Goal: Contribute content: Add original content to the website for others to see

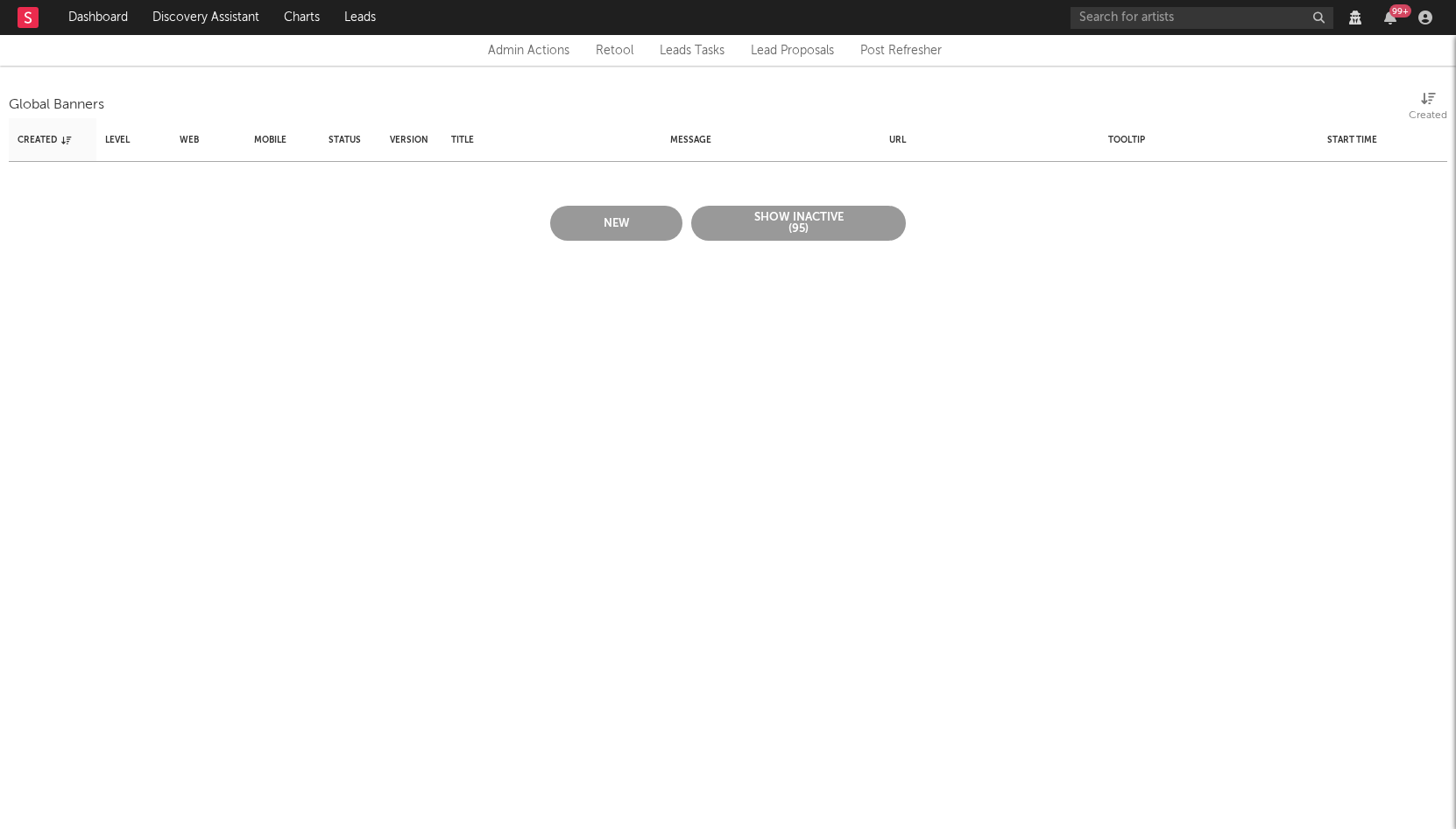
click at [594, 214] on button "New" at bounding box center [616, 223] width 132 height 35
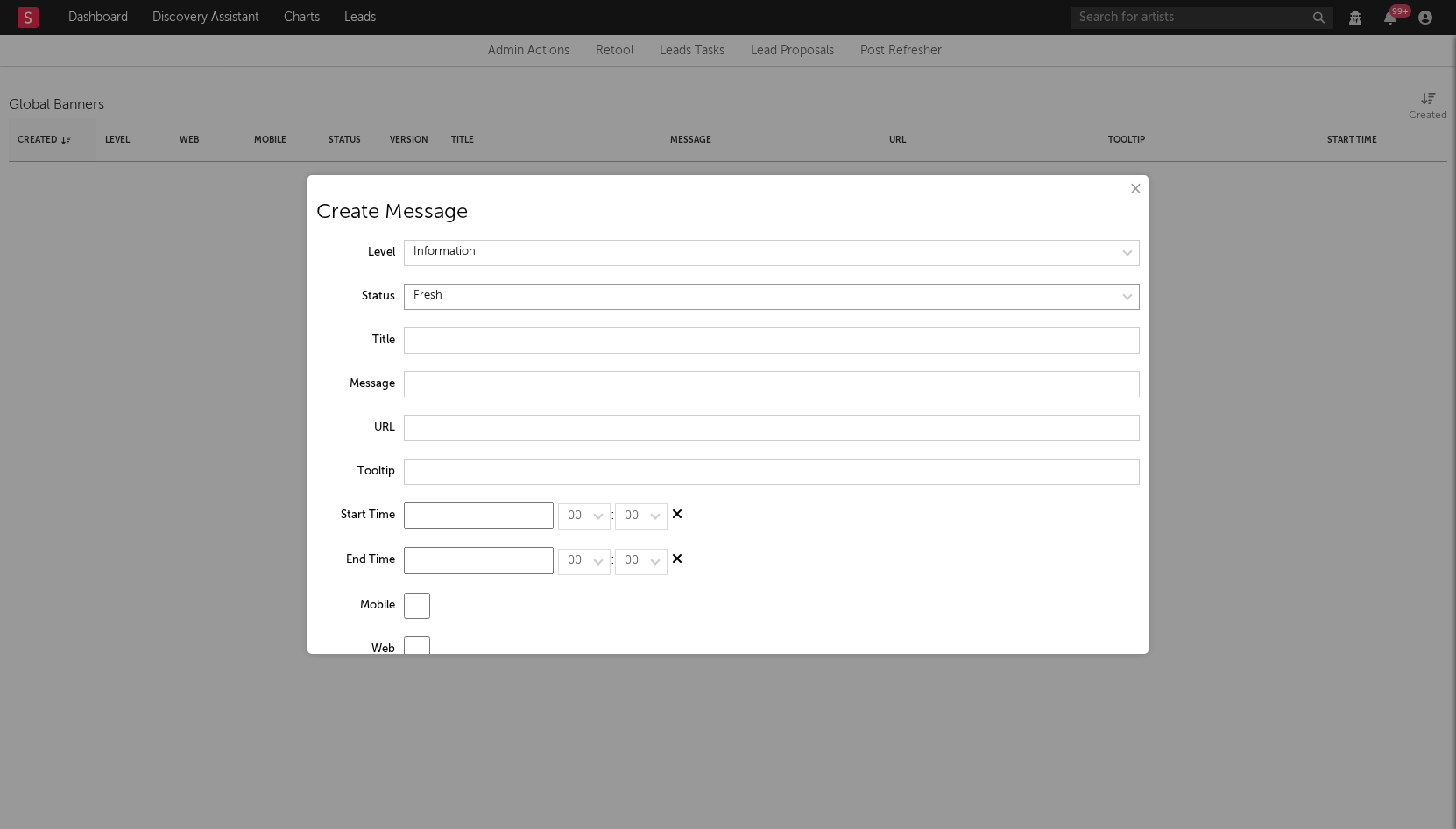
click at [434, 290] on select at bounding box center [772, 297] width 736 height 26
click at [404, 284] on select at bounding box center [772, 297] width 736 height 26
select select "active"
click at [482, 249] on select at bounding box center [772, 253] width 736 height 26
click at [404, 240] on select at bounding box center [772, 253] width 736 height 26
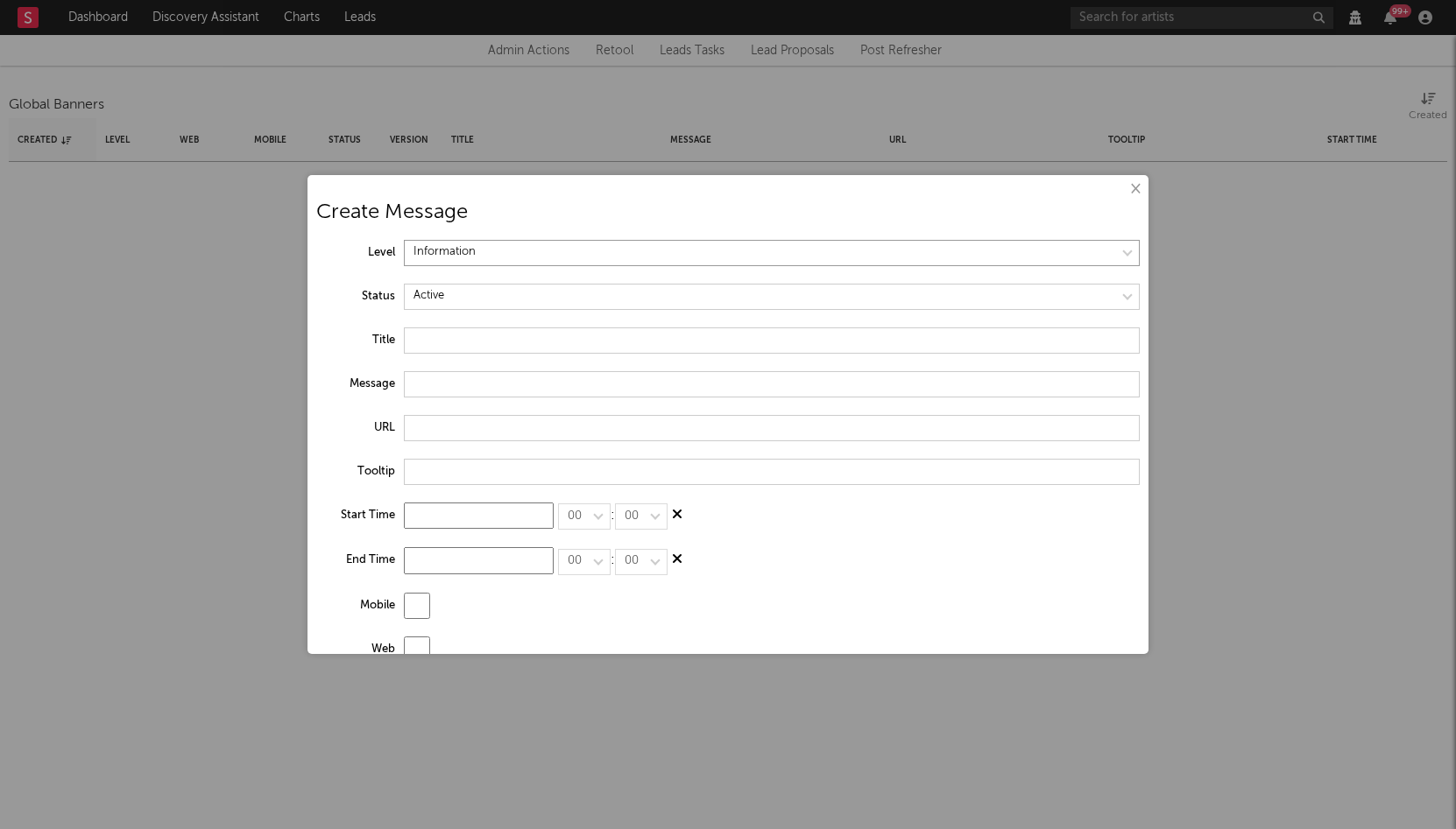
select select "warning"
click at [449, 336] on input "text" at bounding box center [772, 340] width 736 height 26
type input "New SoundCloud Releases not updating"
click at [521, 388] on input "Due to a change on SoundCloud's system" at bounding box center [772, 385] width 736 height 26
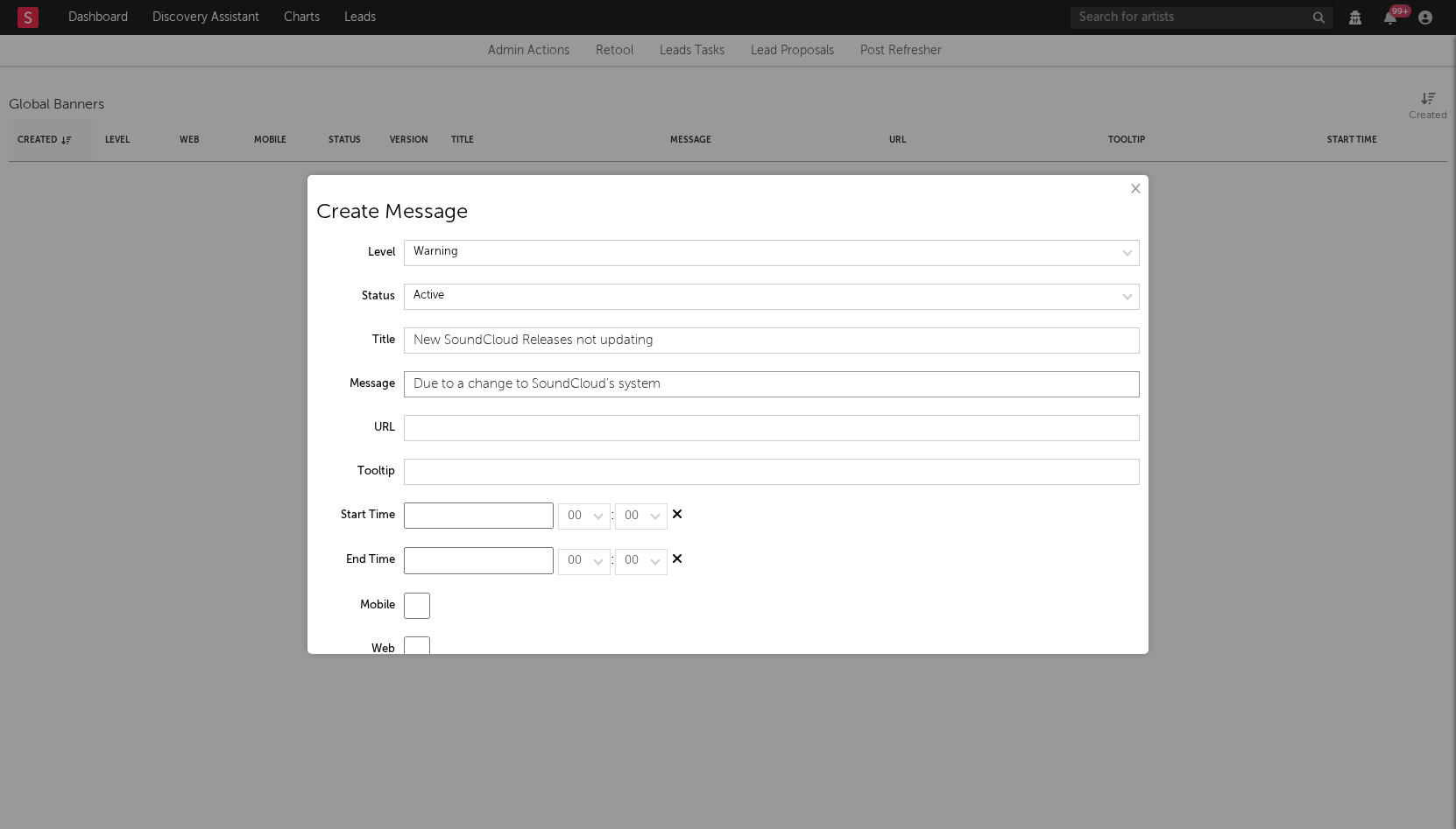
click at [635, 379] on input "Due to a change to SoundCloud's system" at bounding box center [772, 385] width 736 height 26
drag, startPoint x: 585, startPoint y: 380, endPoint x: 322, endPoint y: 365, distance: 263.4
click at [322, 365] on div "× Create Message Level Status Title New SoundCloud Releases not updating Messag…" at bounding box center [728, 415] width 841 height 479
click at [532, 381] on input "Due to a change to SoundCloud's system, Sodatone does not have any recent Sound…" at bounding box center [772, 385] width 736 height 26
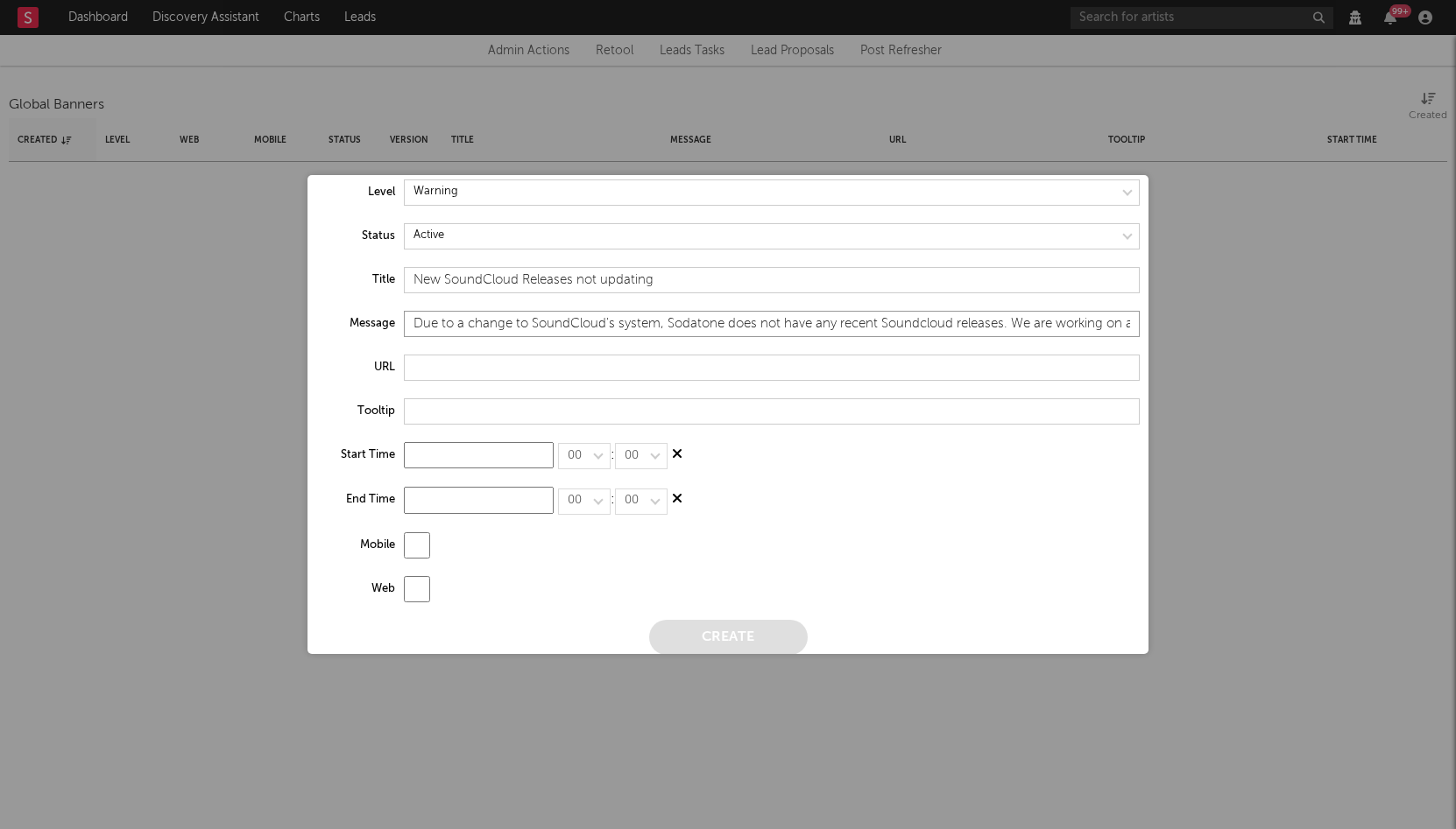
scroll to position [70, 0]
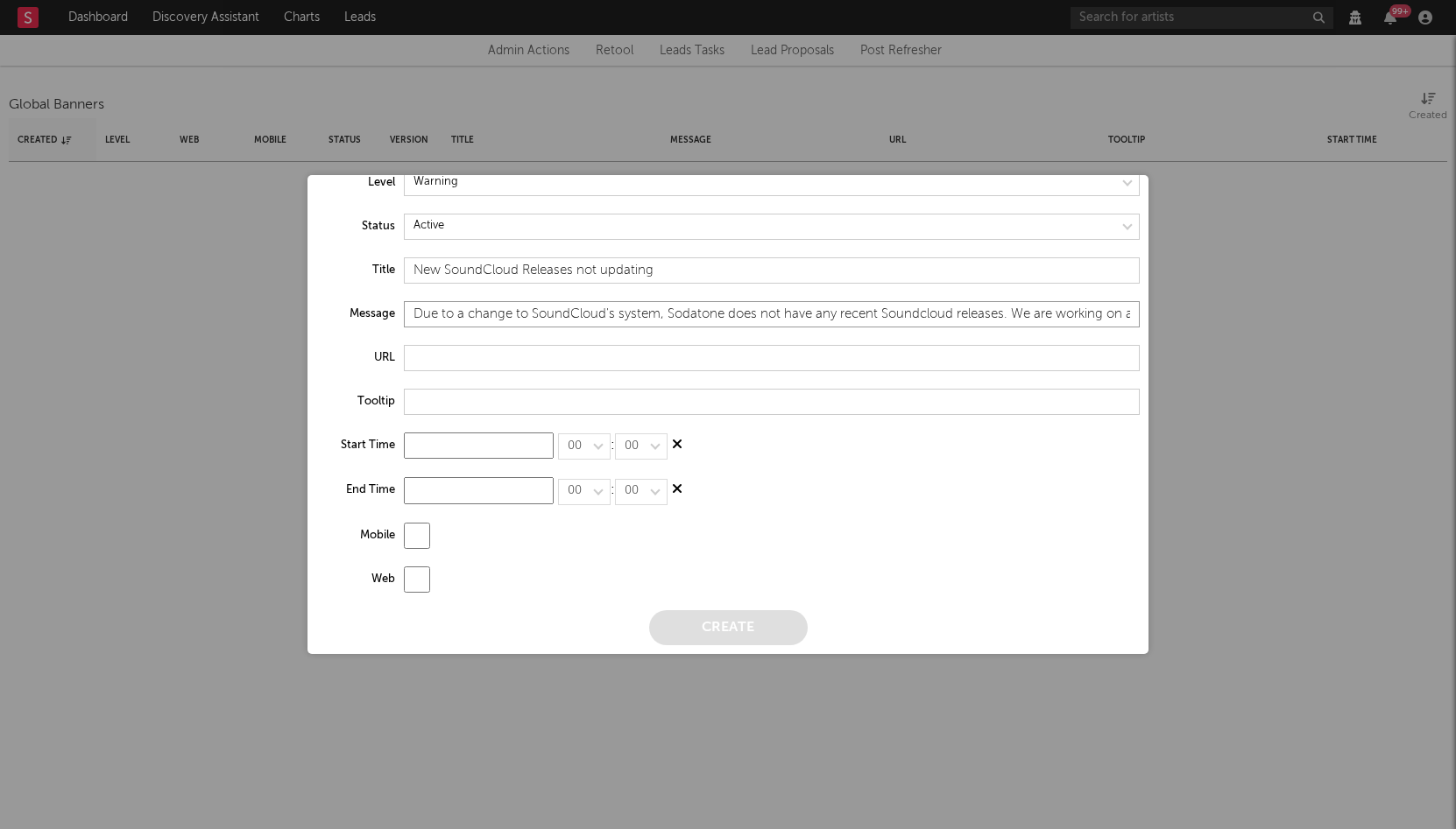
type input "Due to a change to SoundCloud's system, Sodatone does not have any recent Sound…"
click at [412, 543] on input "checkbox" at bounding box center [417, 536] width 26 height 26
checkbox input "true"
click at [411, 569] on input "checkbox" at bounding box center [417, 580] width 26 height 26
checkbox input "true"
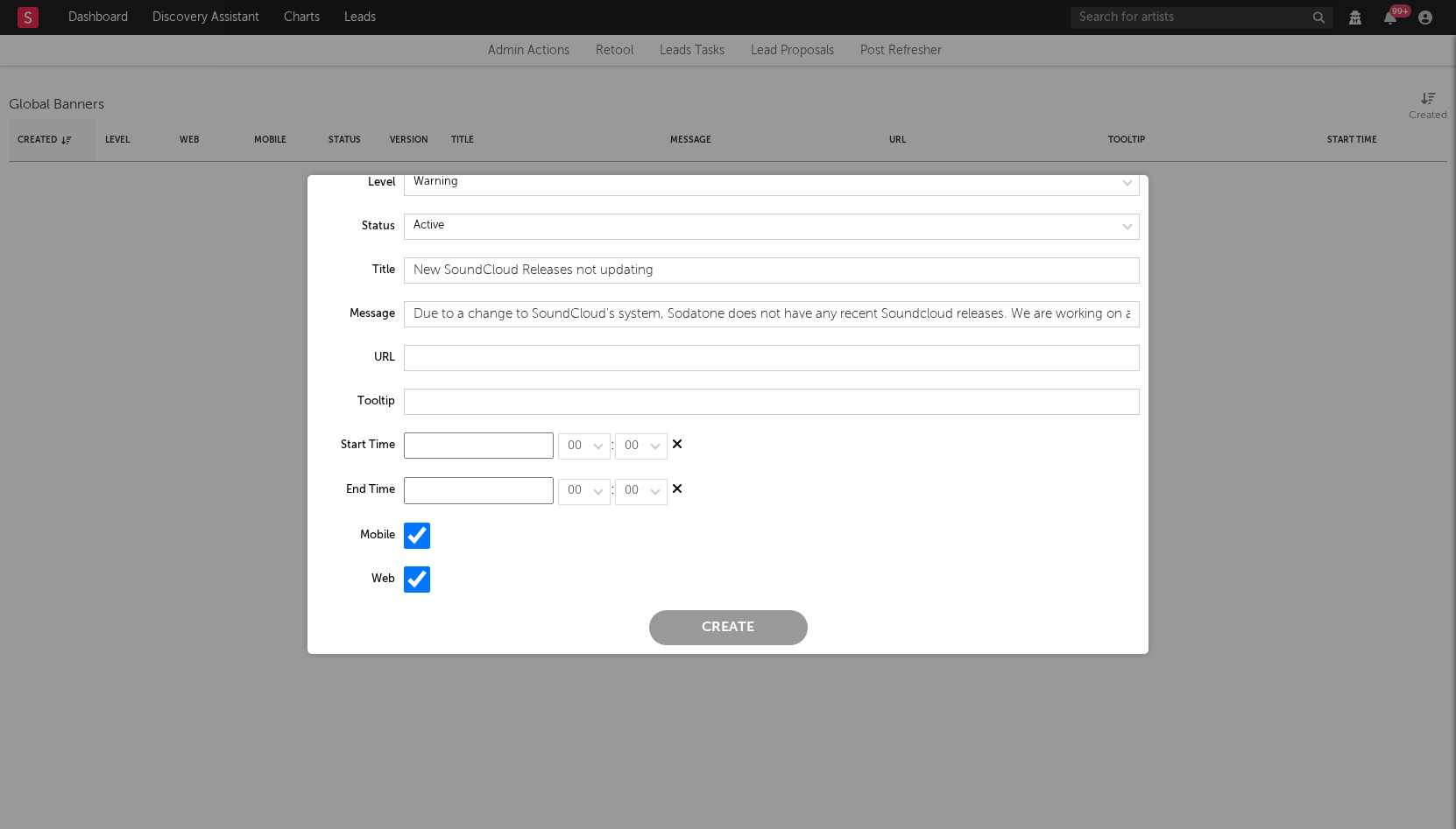
click at [754, 623] on button "Create" at bounding box center [728, 627] width 159 height 35
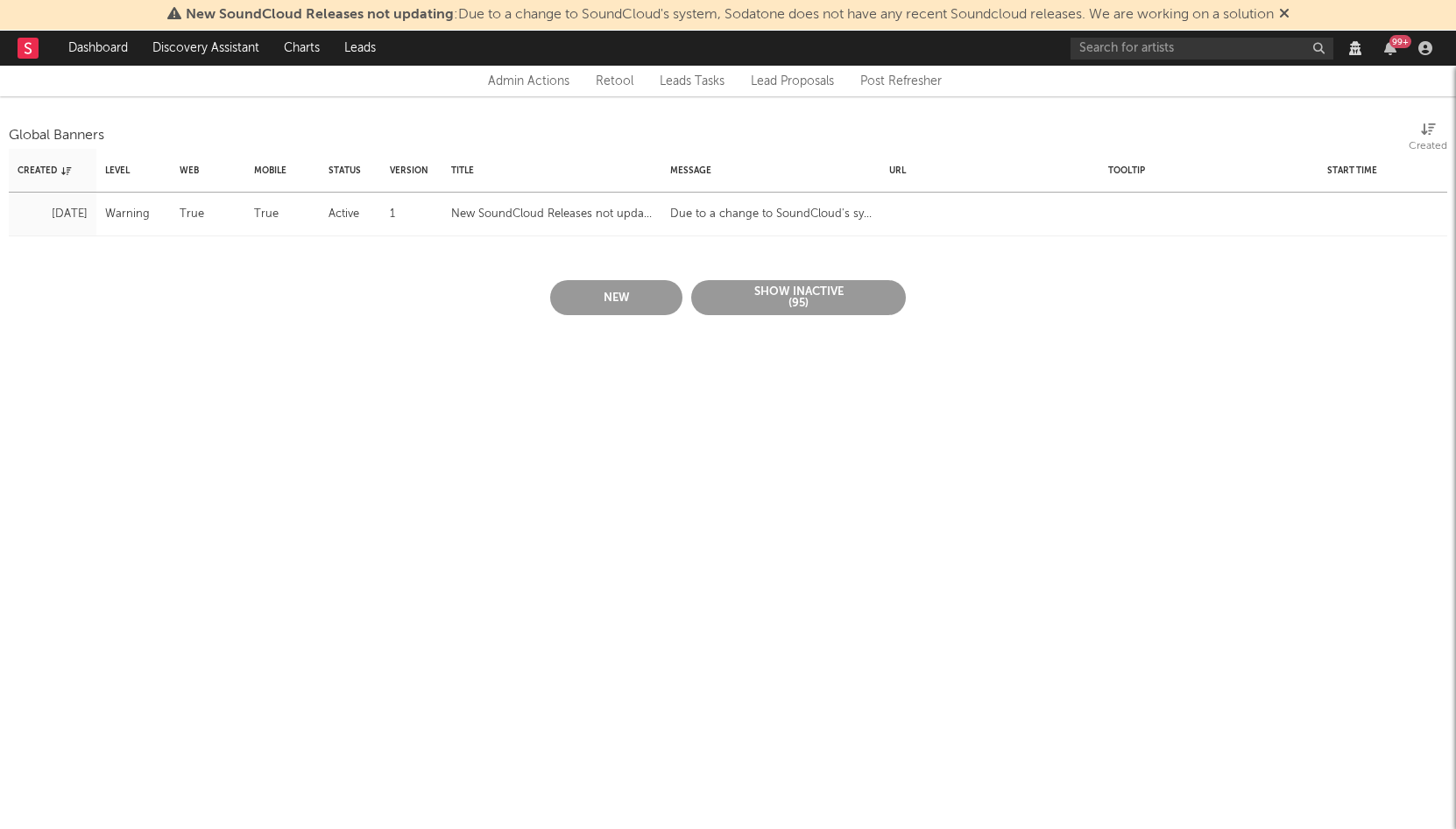
scroll to position [0, 0]
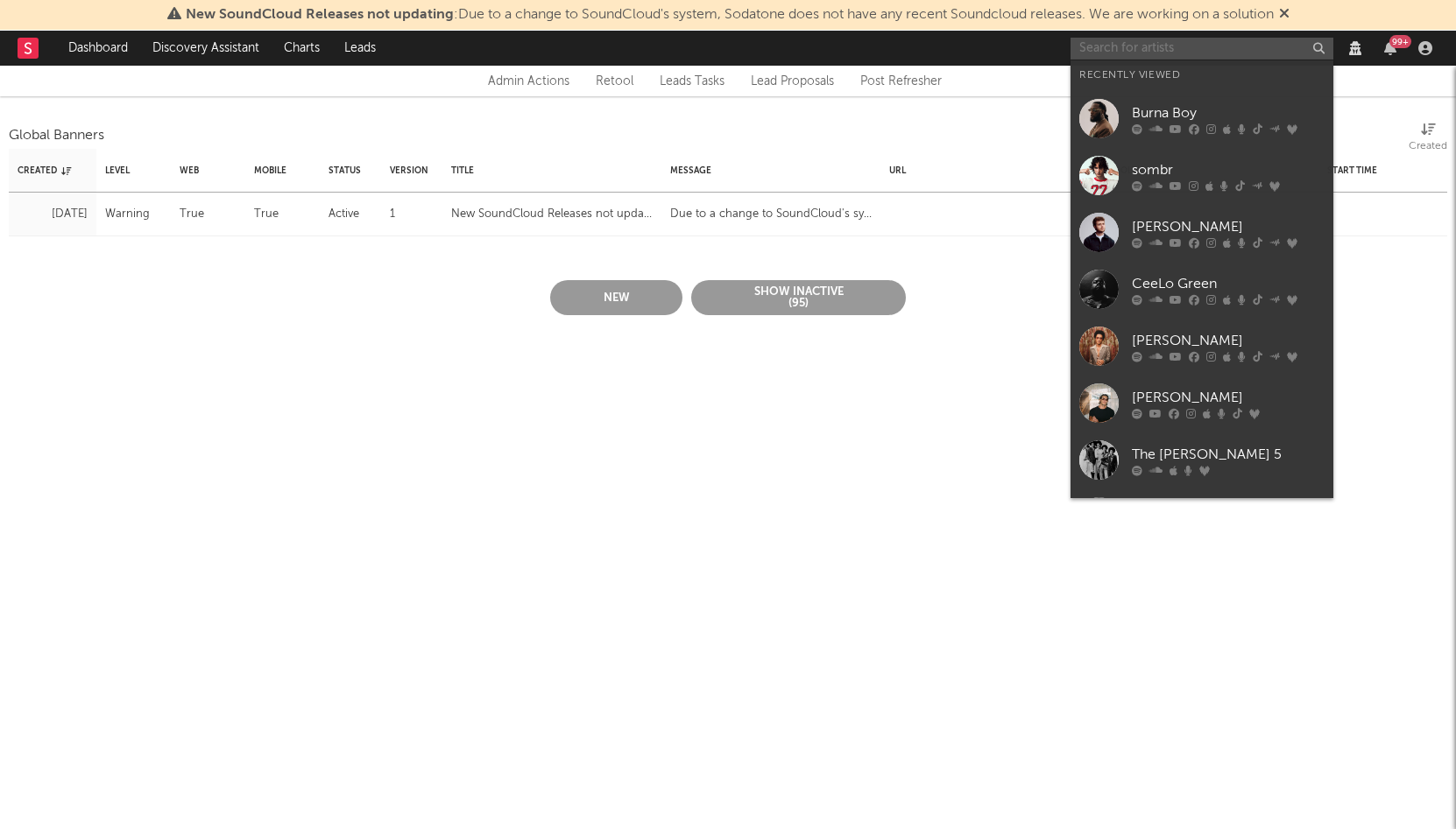
click at [1122, 49] on input "text" at bounding box center [1201, 48] width 262 height 22
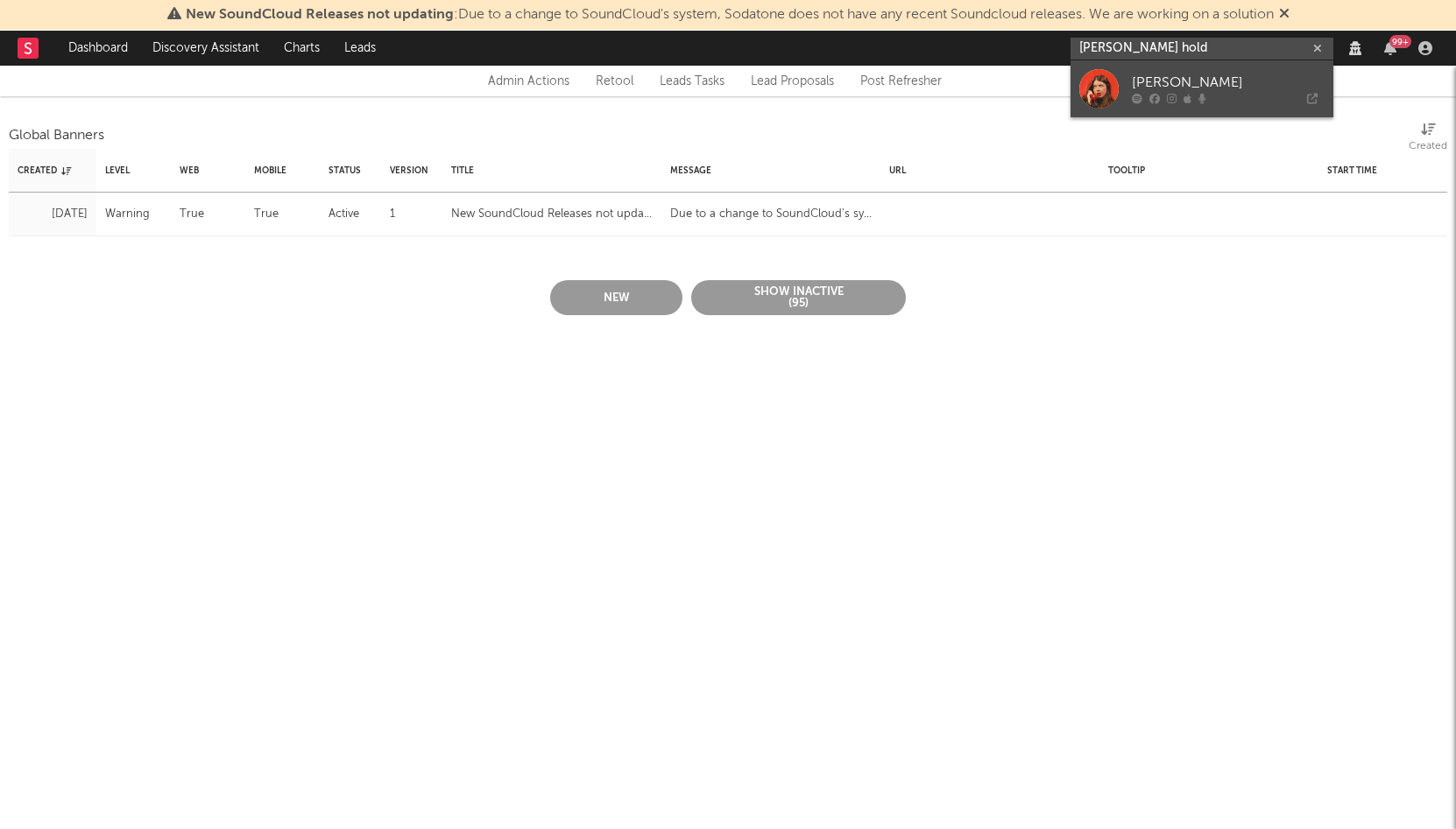
type input "taylor hold"
click at [1144, 75] on div "[PERSON_NAME]" at bounding box center [1228, 83] width 192 height 21
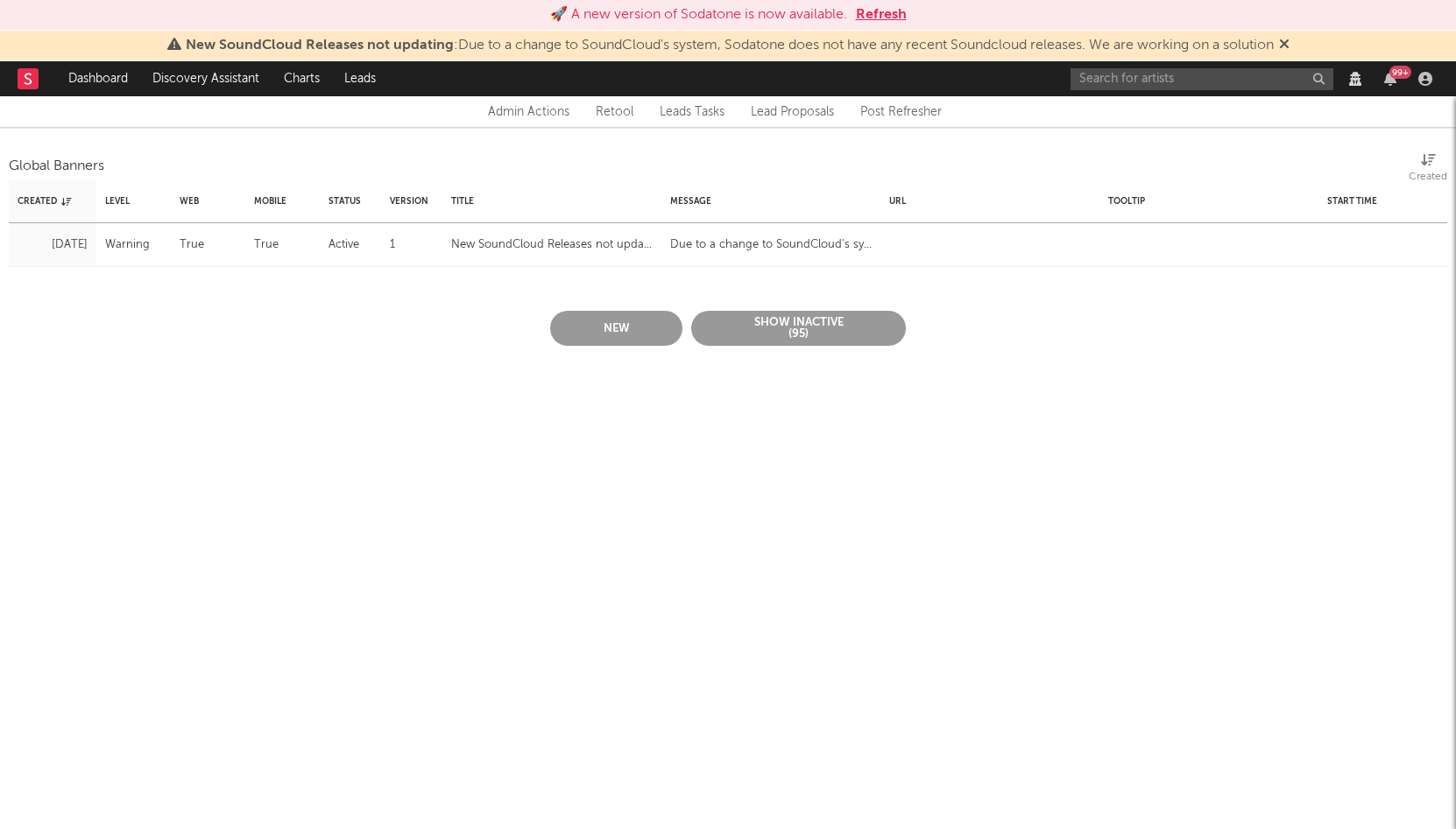
click at [679, 398] on html "🚀 A new version of Sodatone is now available. Refresh New SoundCloud Releases n…" at bounding box center [728, 199] width 1456 height 398
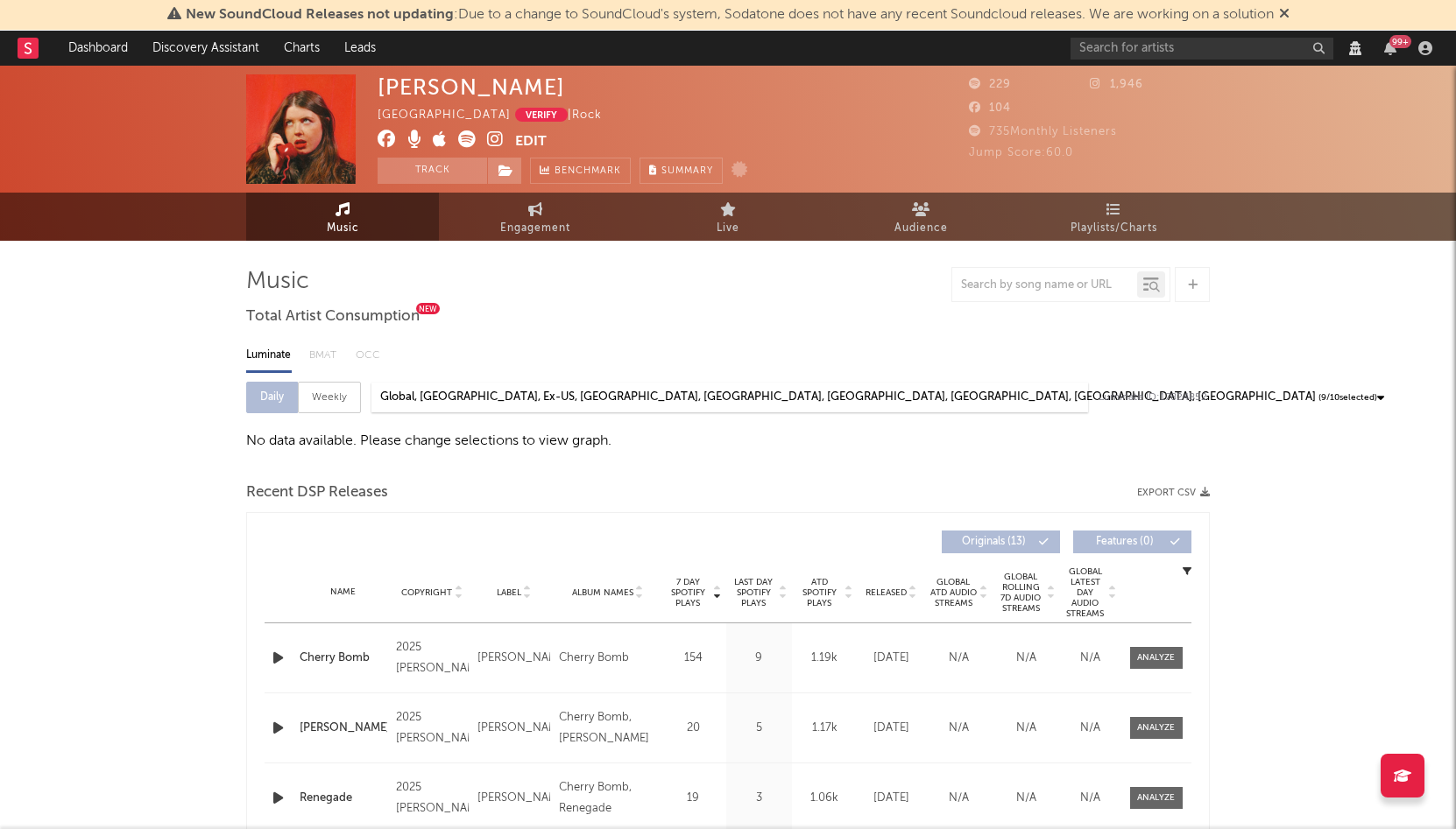
select select "View all"
click at [1150, 53] on input "text" at bounding box center [1201, 48] width 262 height 22
type input "y"
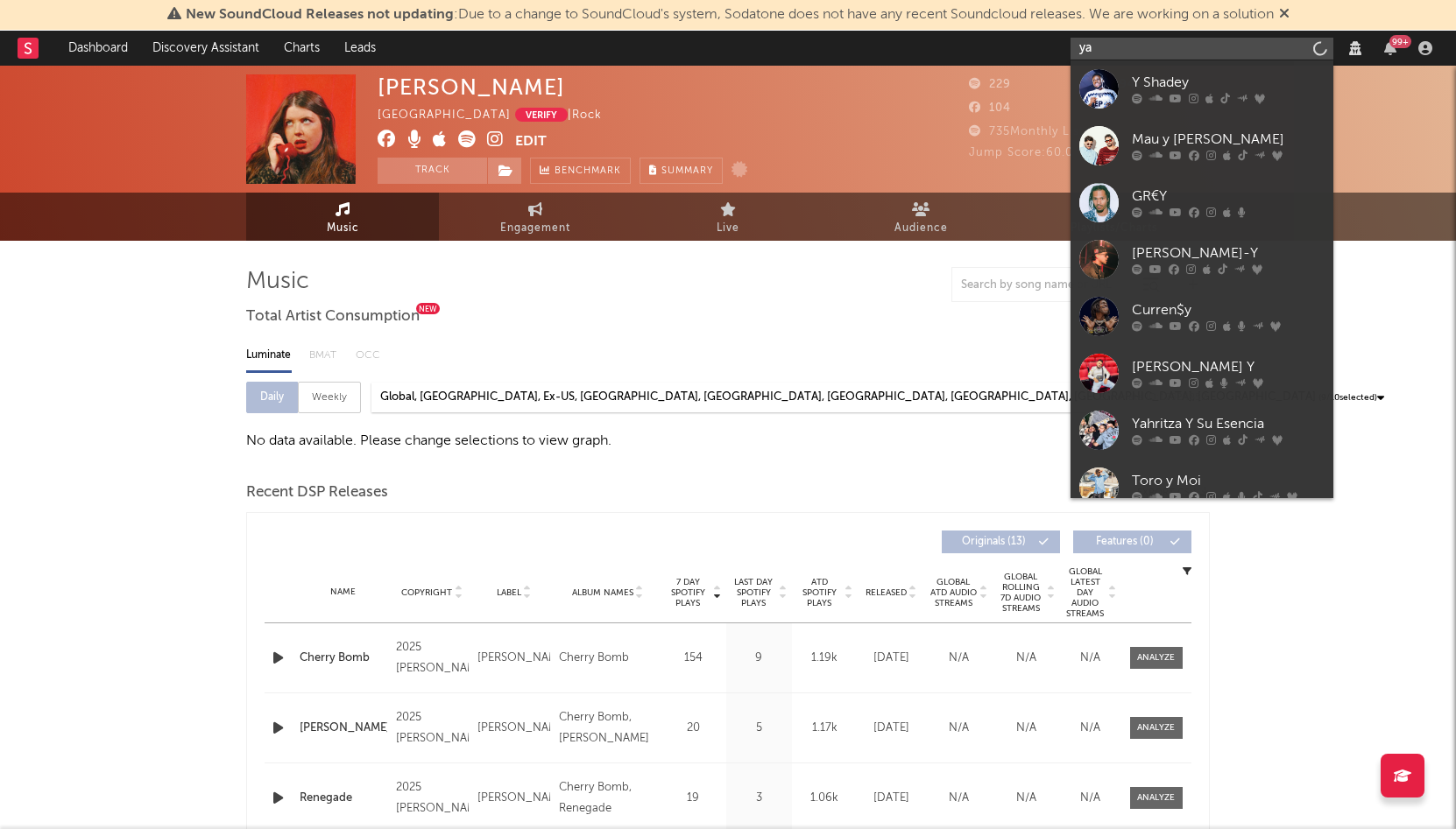
type input "y"
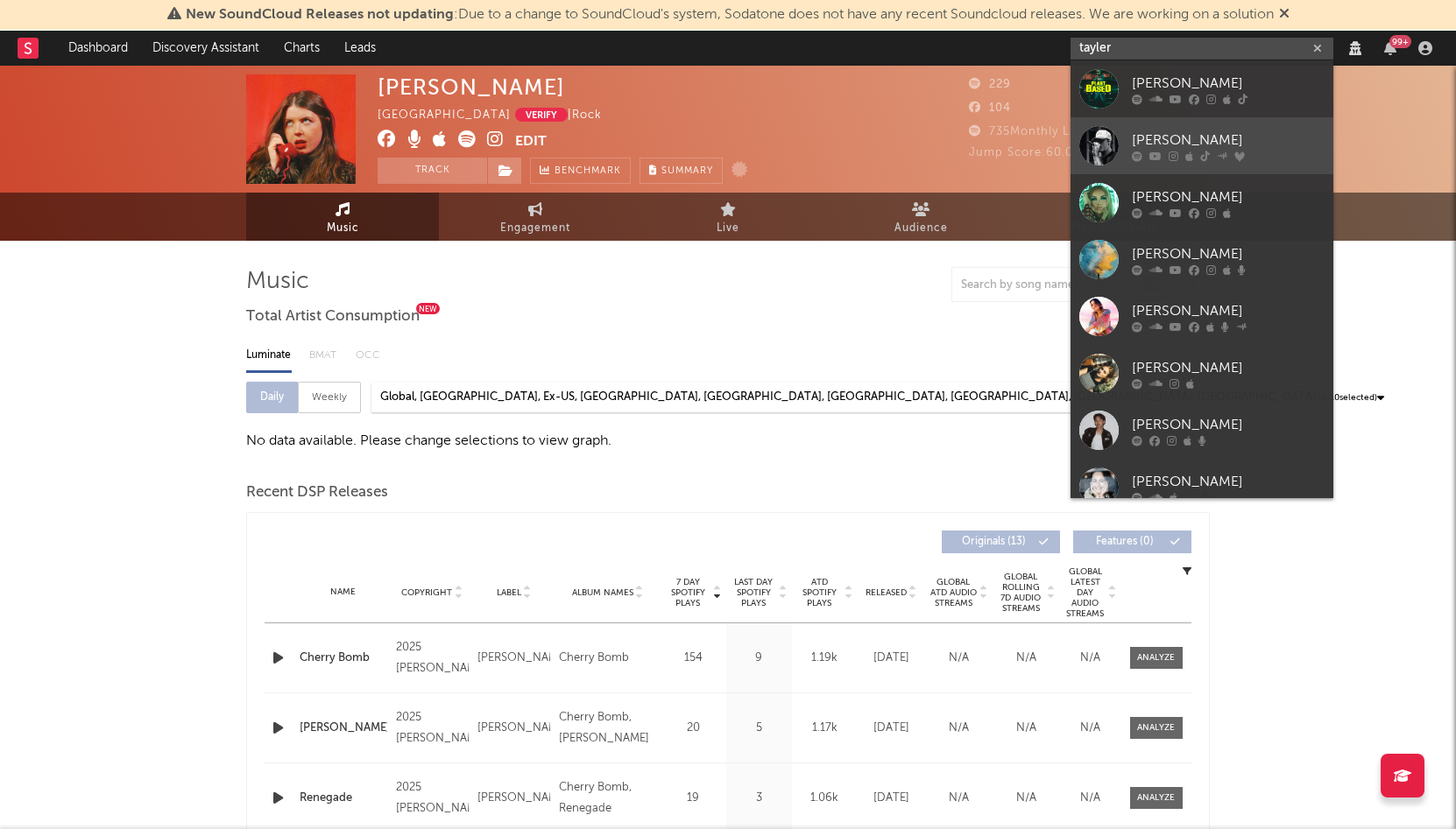
type input "tayler"
click at [1186, 131] on div "[PERSON_NAME]" at bounding box center [1228, 140] width 192 height 21
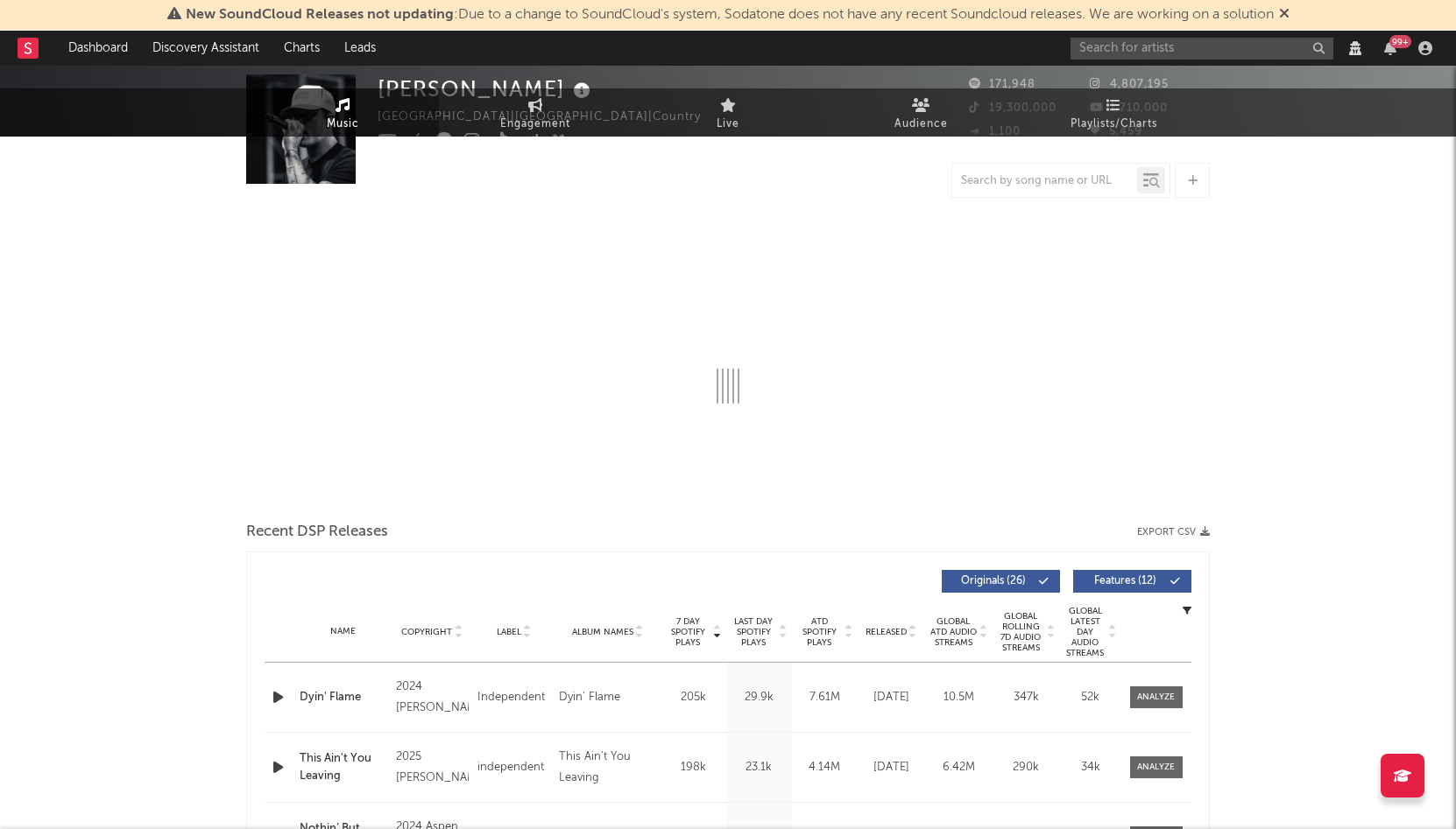
select select "6m"
select select "View all"
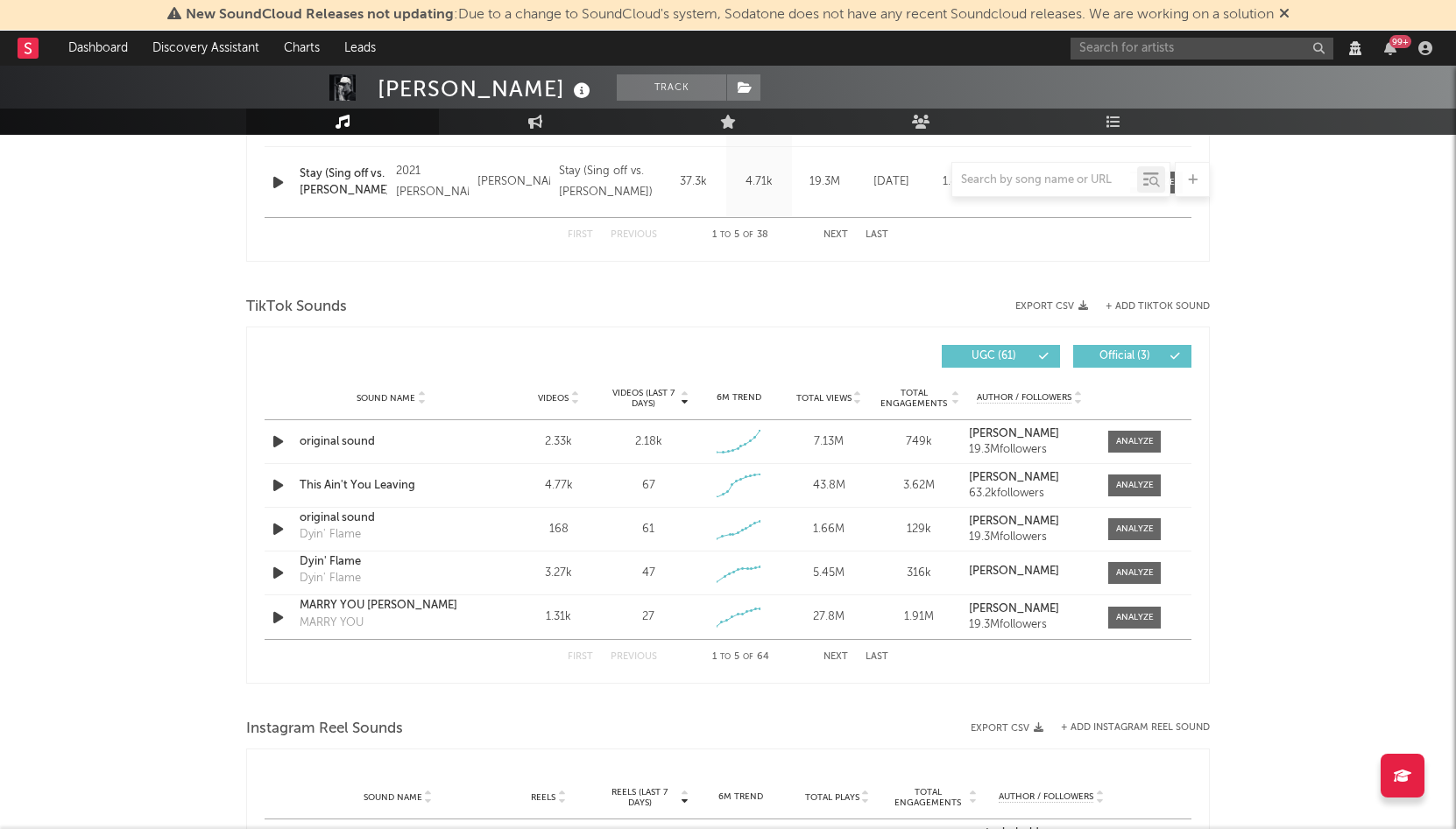
scroll to position [1079, 0]
click at [276, 438] on icon "button" at bounding box center [277, 440] width 18 height 22
click at [273, 440] on icon "button" at bounding box center [277, 440] width 17 height 22
click at [318, 440] on div "original sound" at bounding box center [391, 440] width 183 height 18
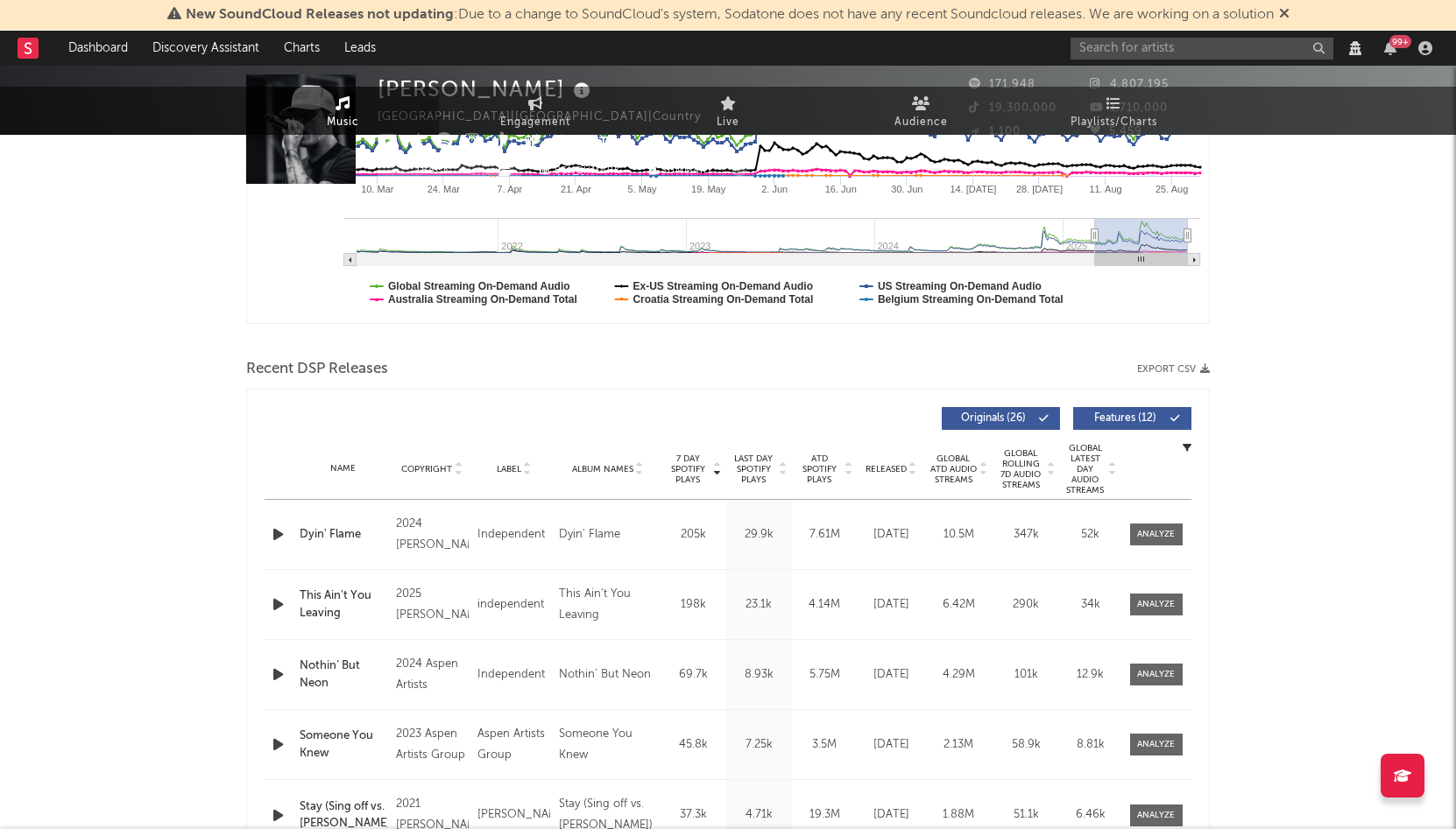
scroll to position [0, 0]
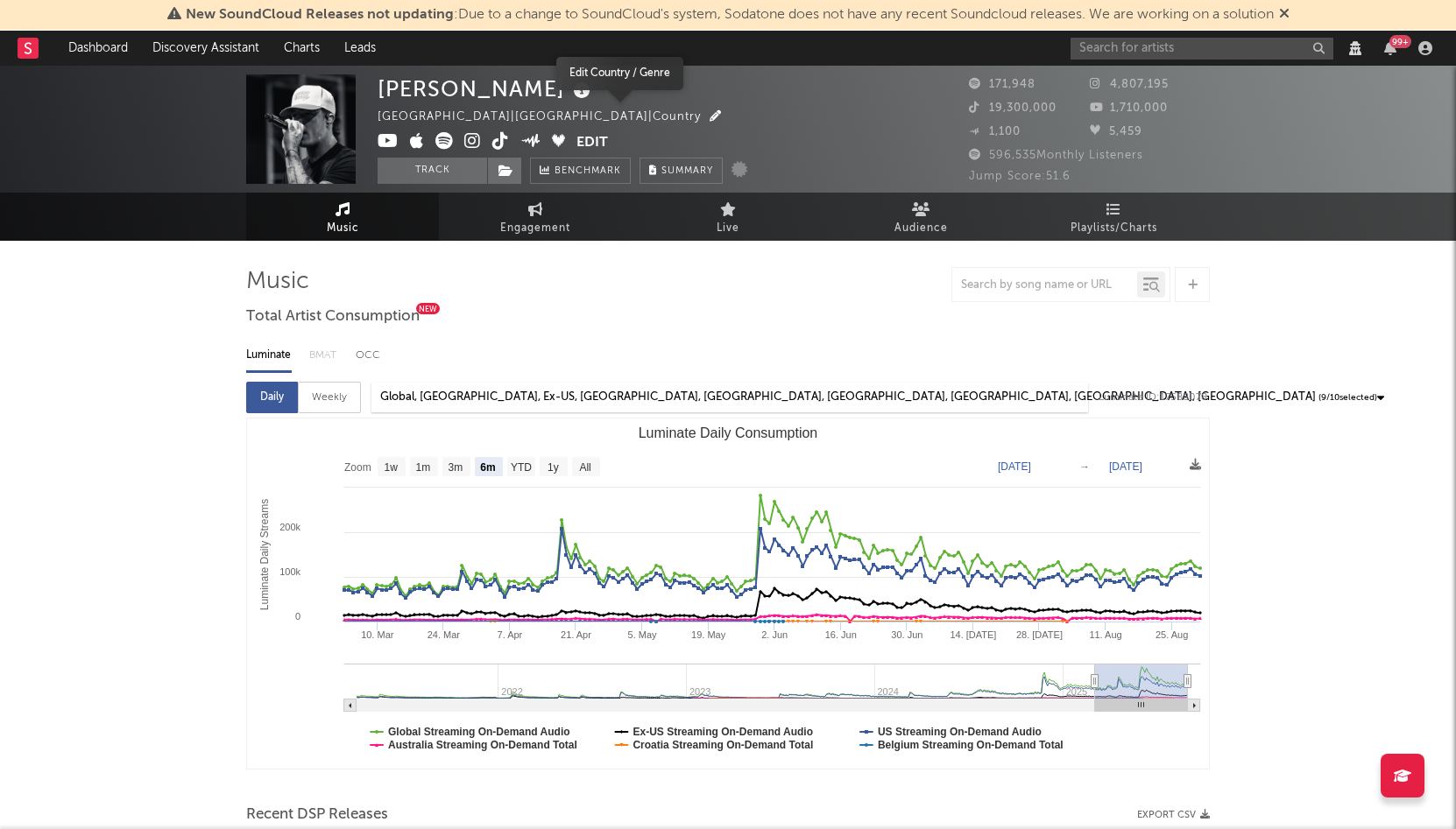
click at [710, 117] on icon "button" at bounding box center [715, 116] width 11 height 11
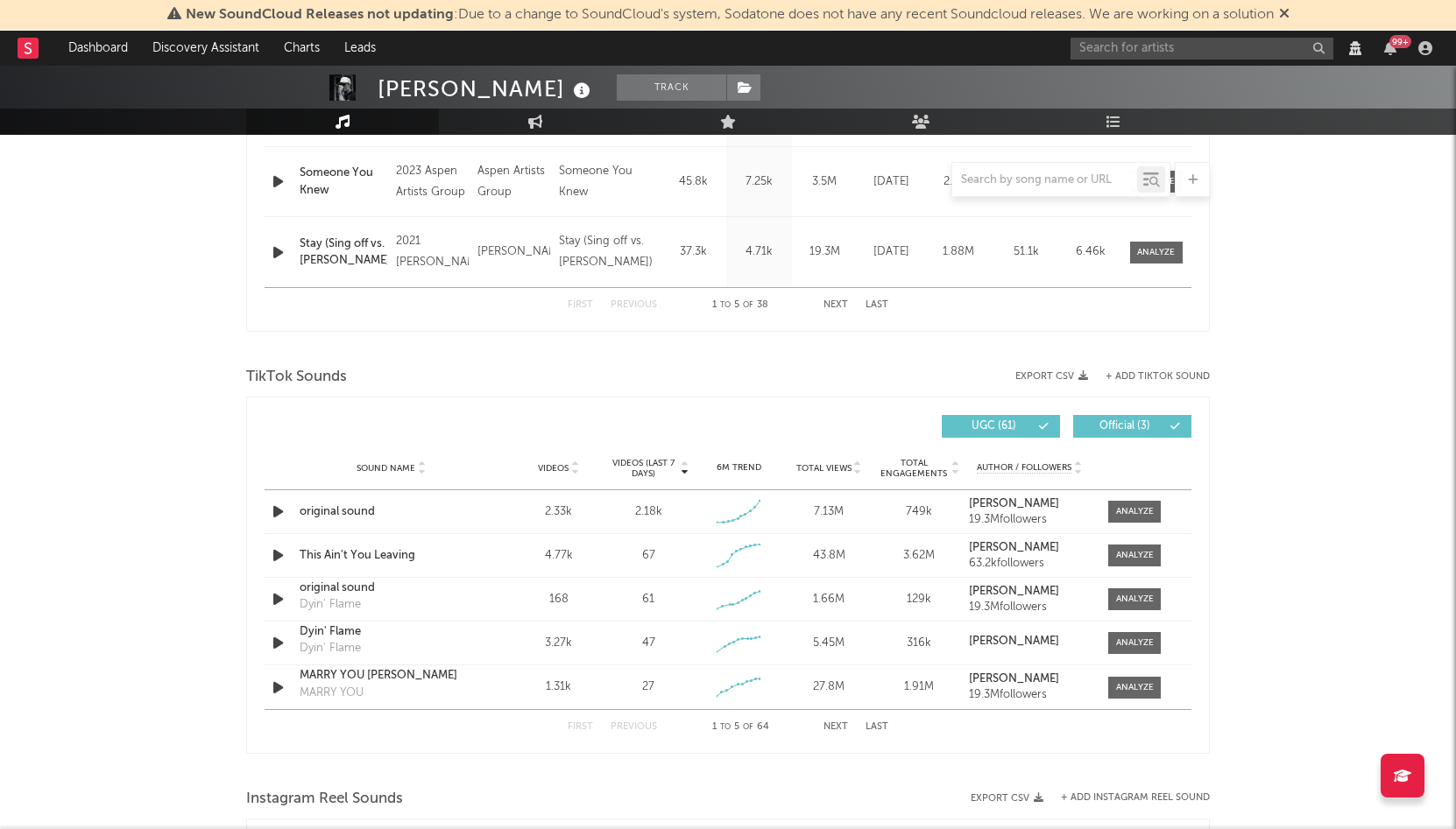
scroll to position [1012, 0]
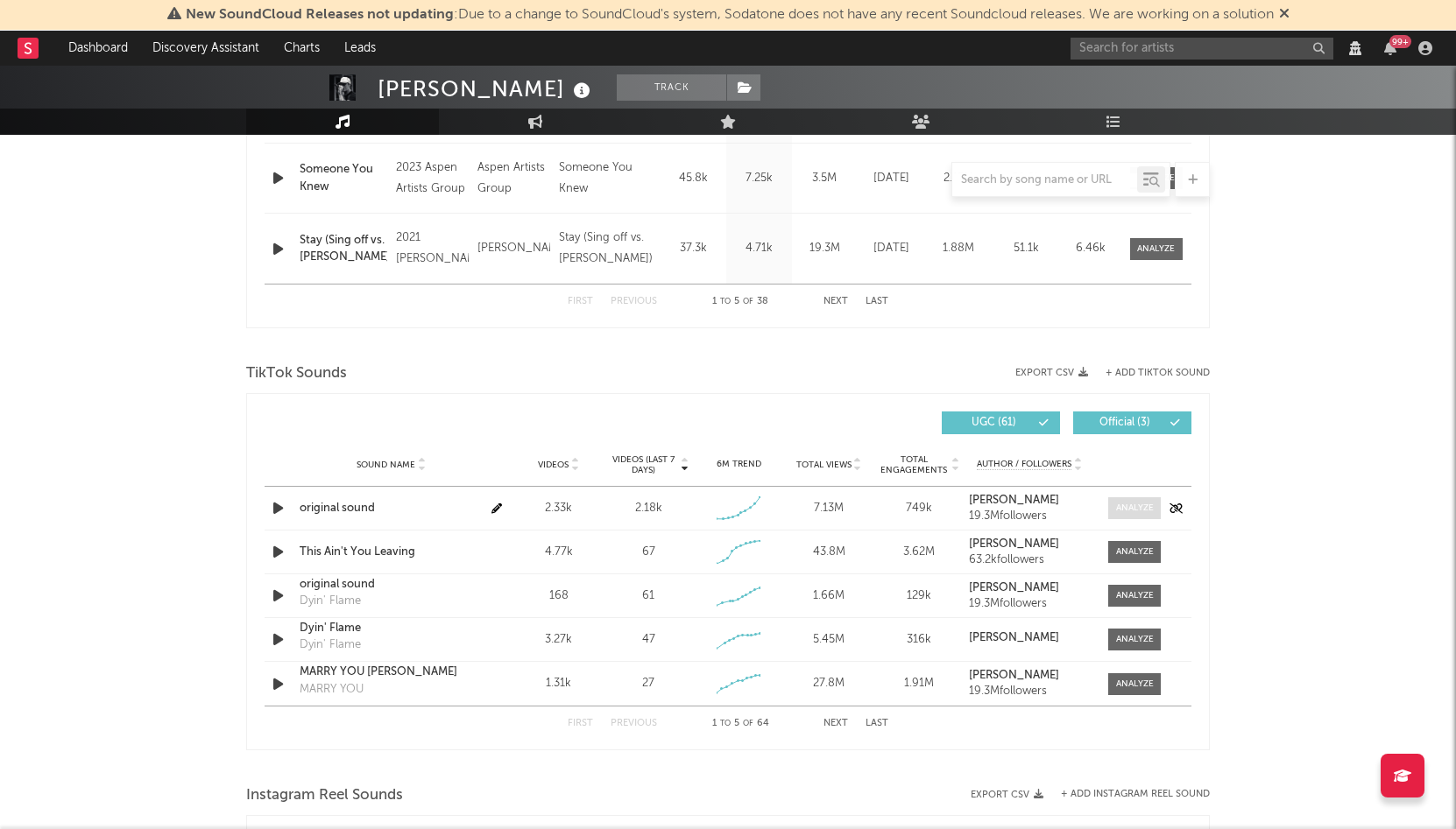
click at [1128, 508] on div at bounding box center [1134, 508] width 38 height 13
select select "6m"
select select "View all"
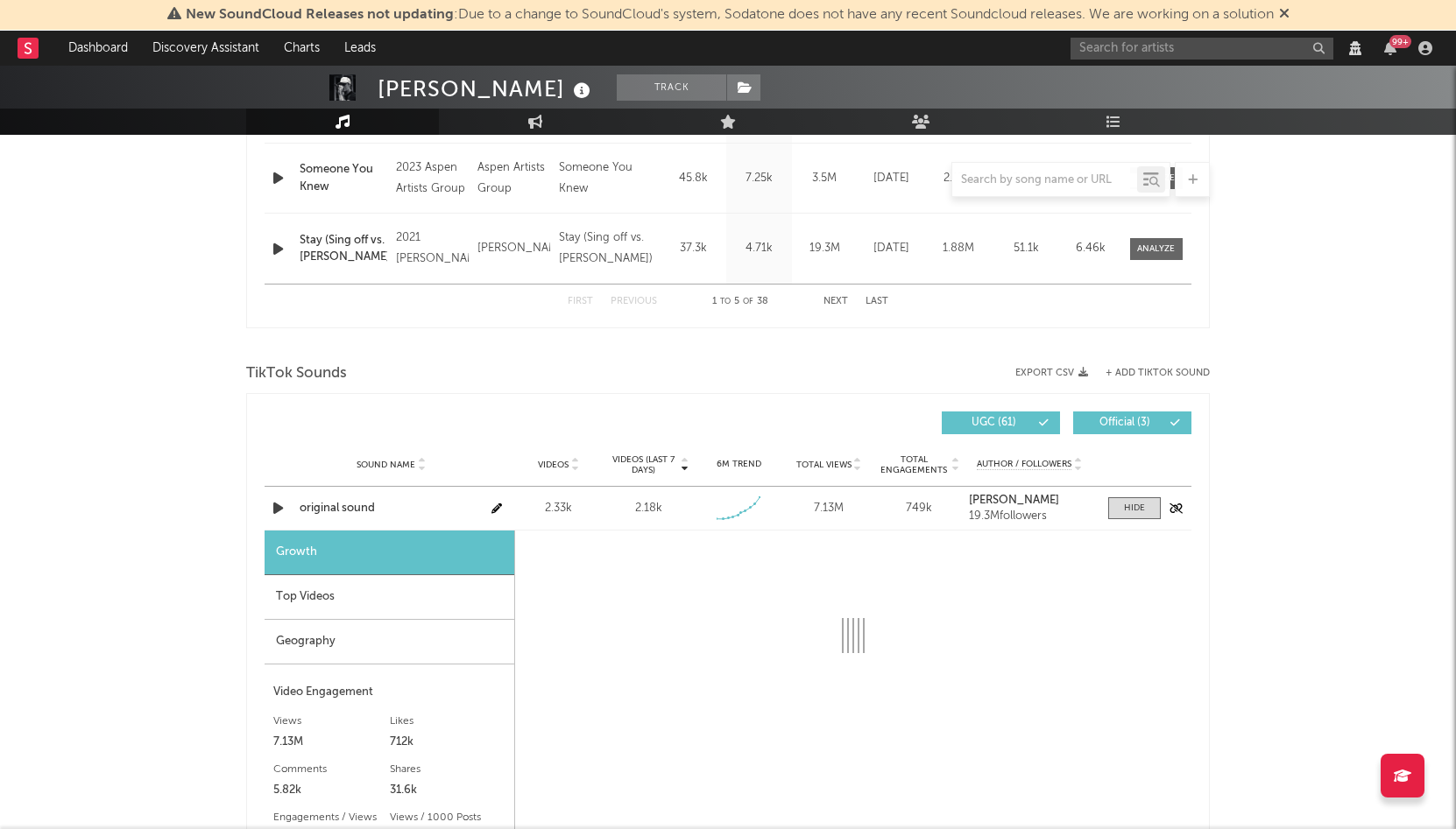
select select "1w"
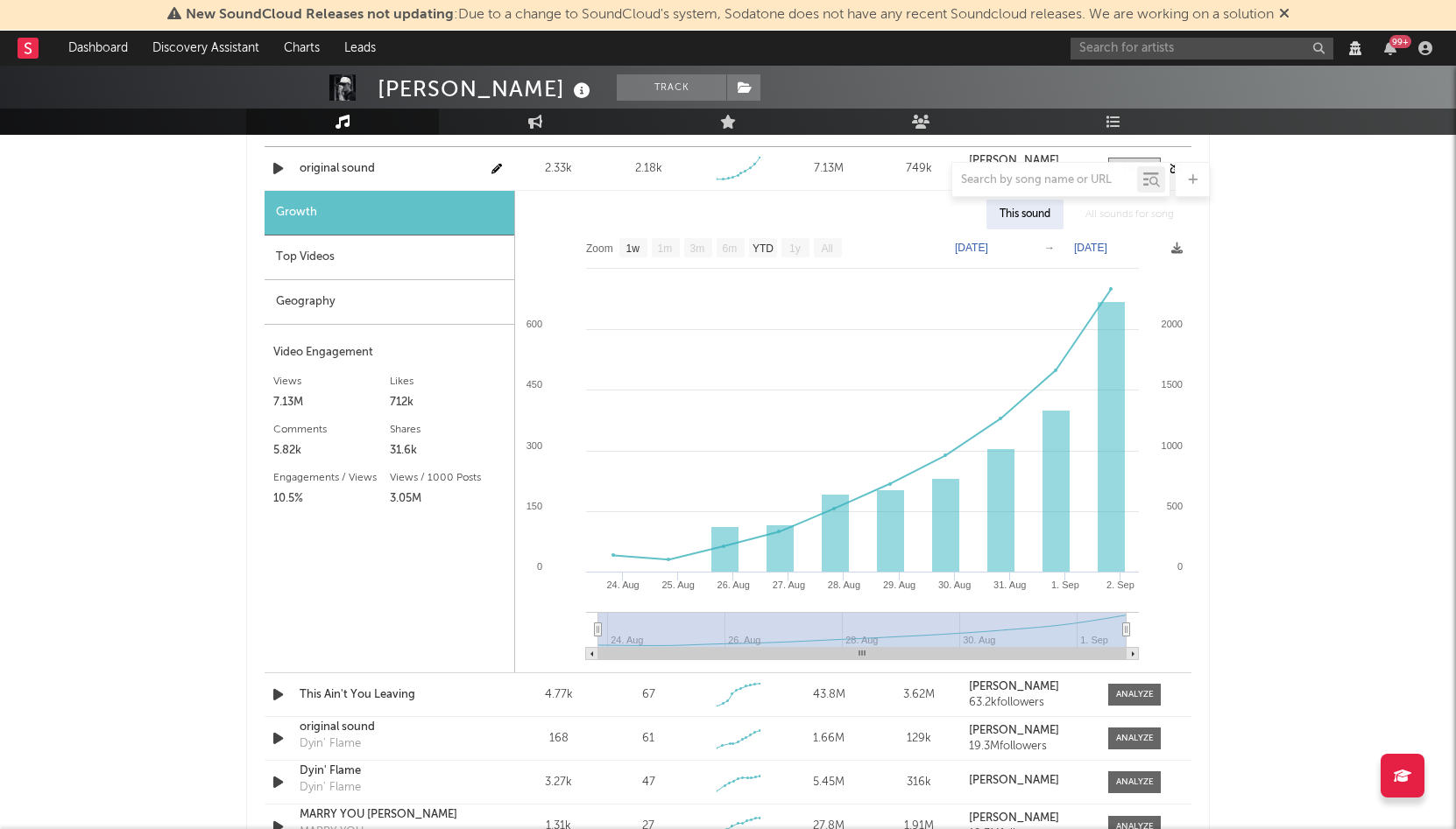
scroll to position [1395, 0]
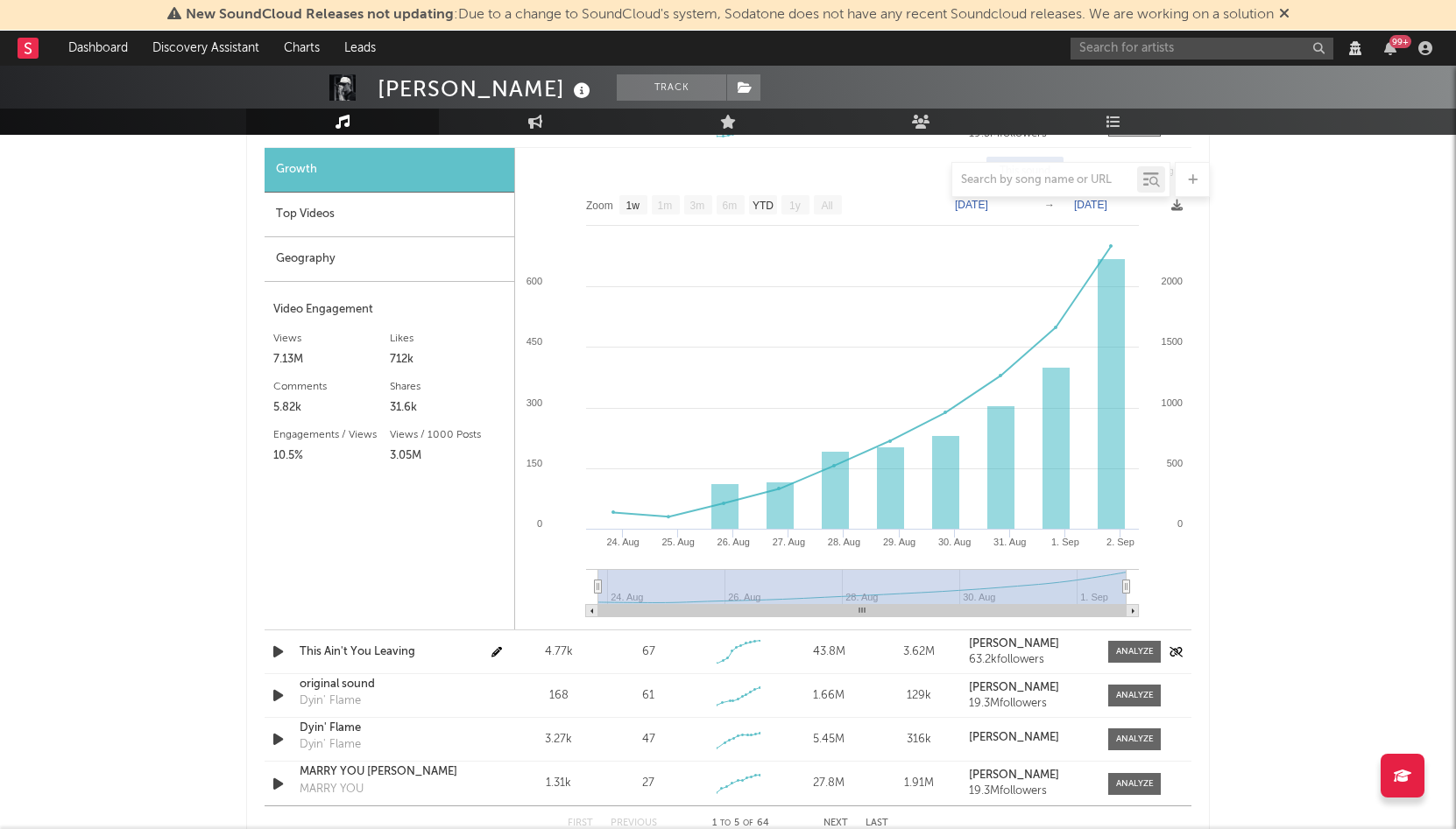
click at [276, 652] on icon "button" at bounding box center [277, 651] width 18 height 22
click at [276, 652] on icon "button" at bounding box center [277, 651] width 17 height 22
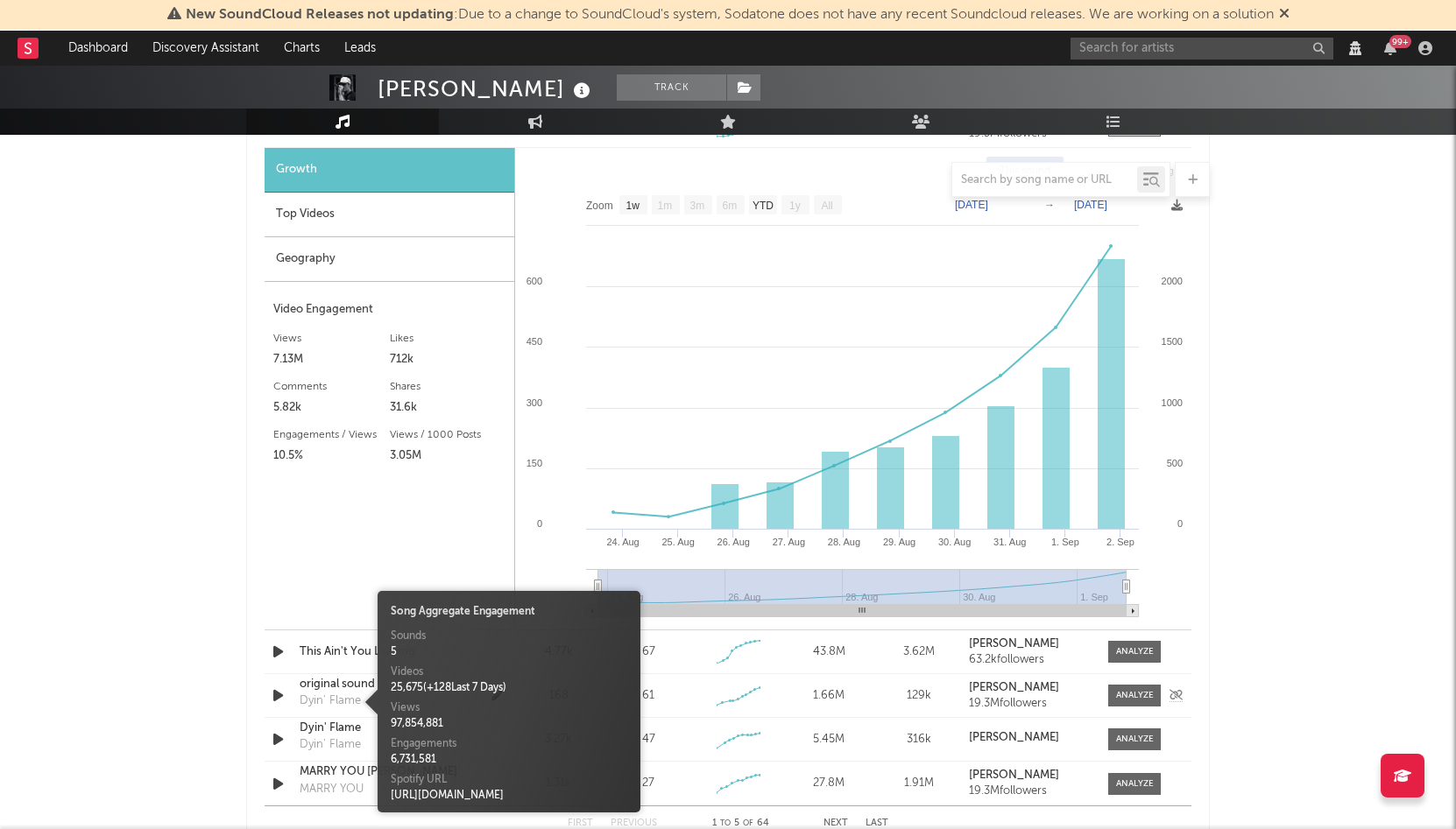
click at [333, 701] on div "Dyin' Flame" at bounding box center [329, 701] width 61 height 18
click at [329, 742] on div "Dyin' Flame" at bounding box center [329, 745] width 61 height 18
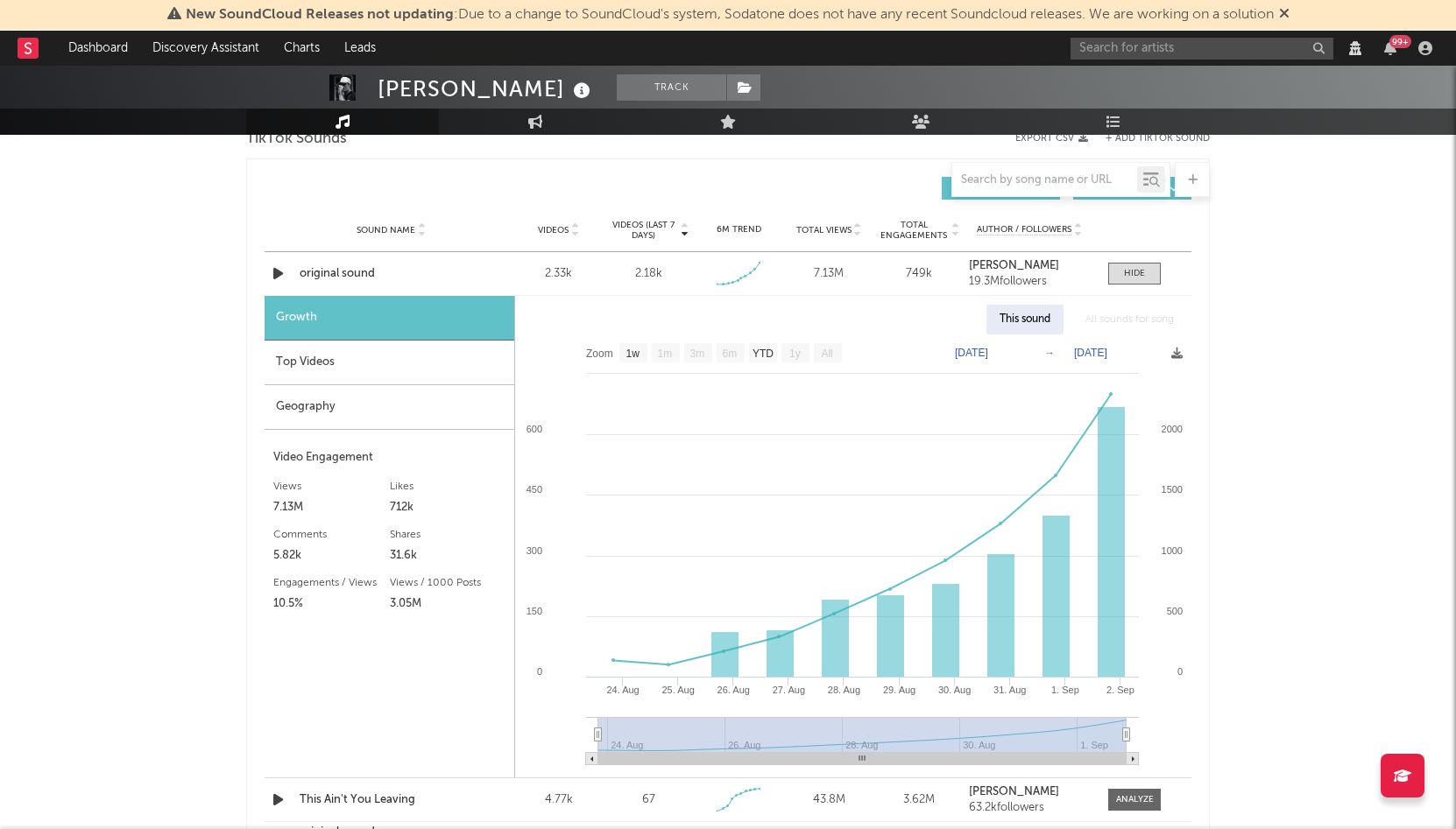
scroll to position [1226, 0]
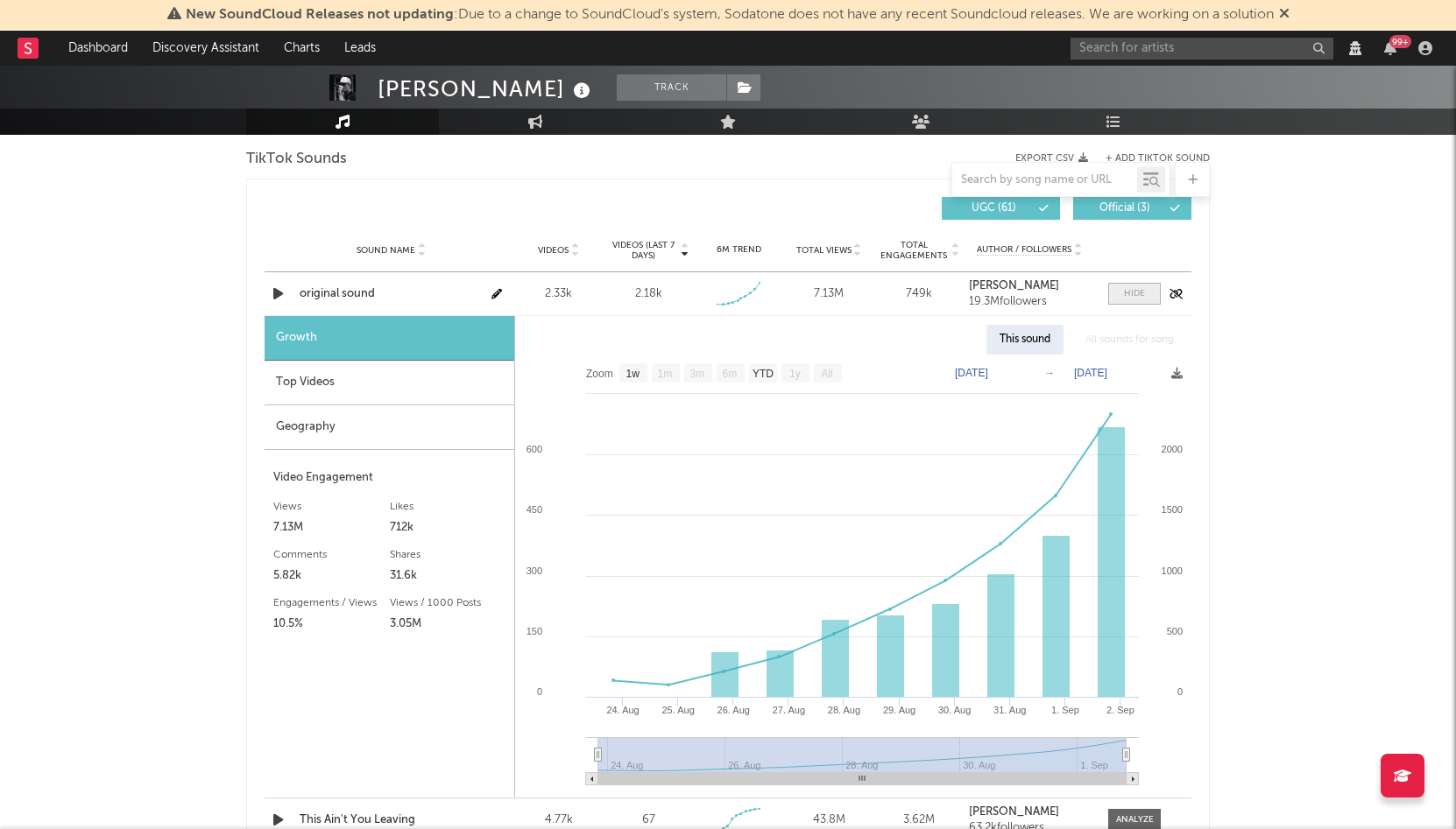
click at [1146, 296] on span at bounding box center [1134, 293] width 53 height 22
select select "6m"
select select "View all"
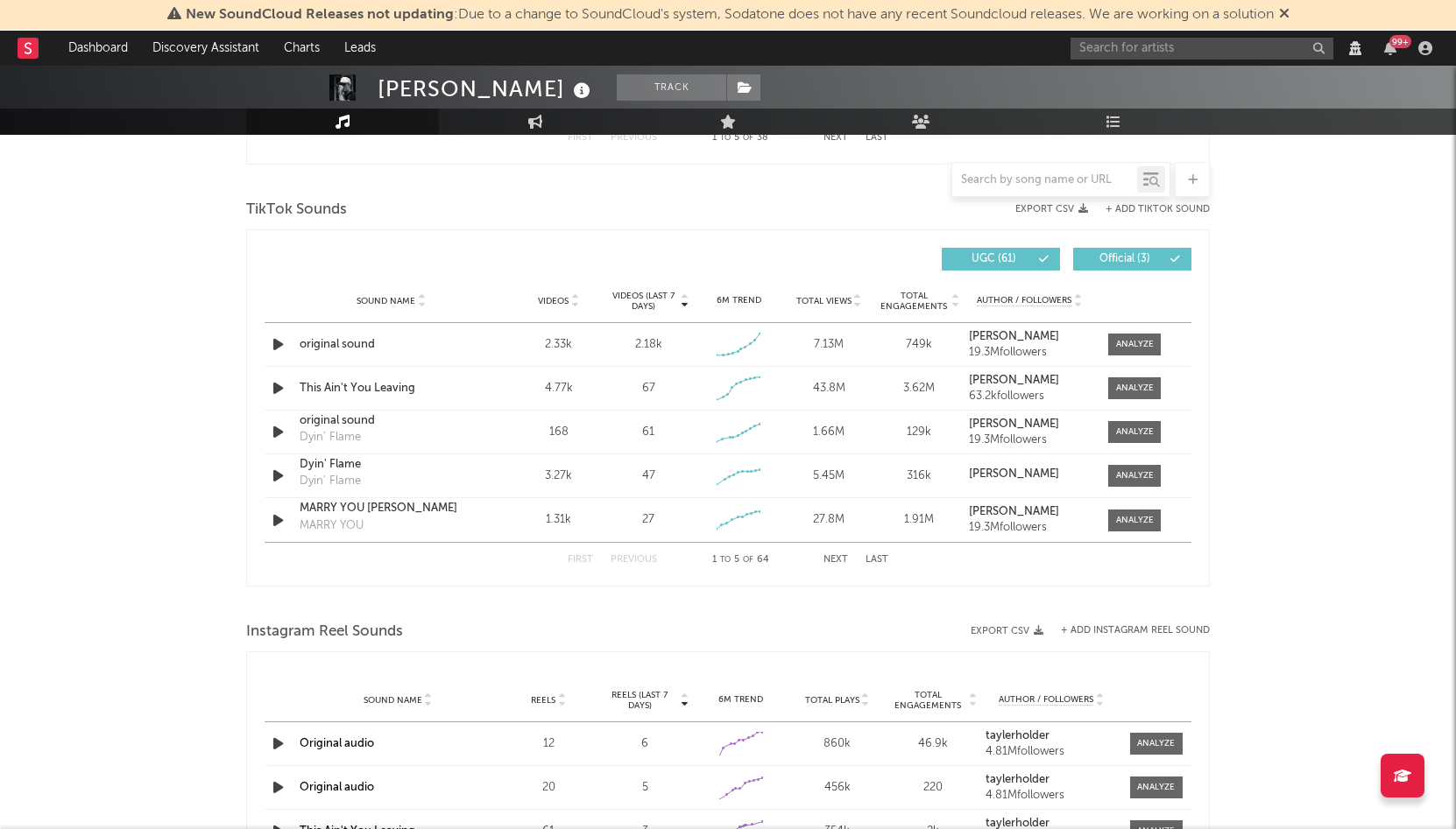
scroll to position [1171, 0]
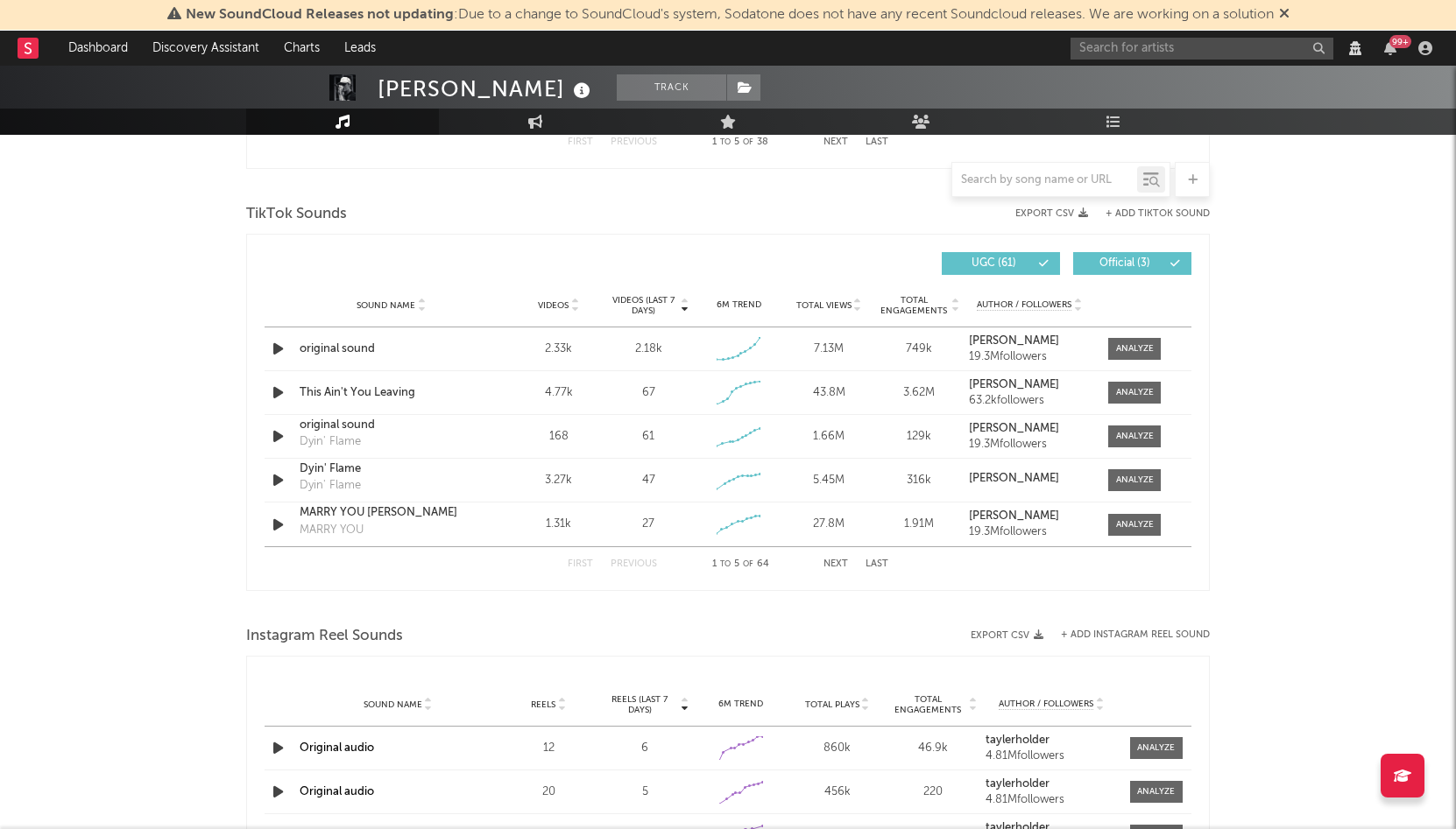
click at [1155, 209] on button "+ Add TikTok Sound" at bounding box center [1157, 214] width 104 height 9
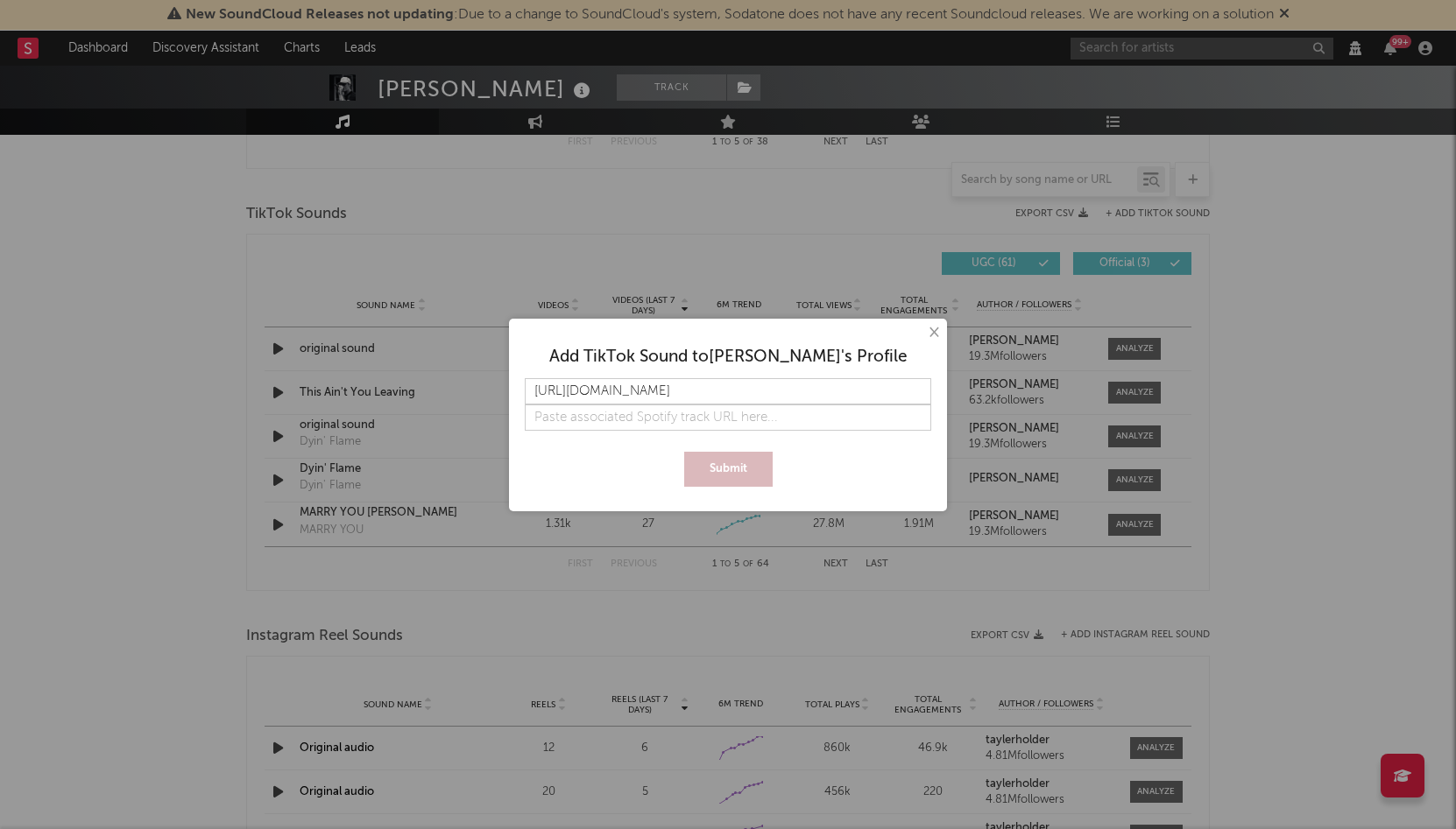
scroll to position [0, 131]
type input "[URL][DOMAIN_NAME]"
click at [828, 458] on div "Submit" at bounding box center [728, 469] width 407 height 35
click at [713, 414] on input "text" at bounding box center [728, 418] width 407 height 26
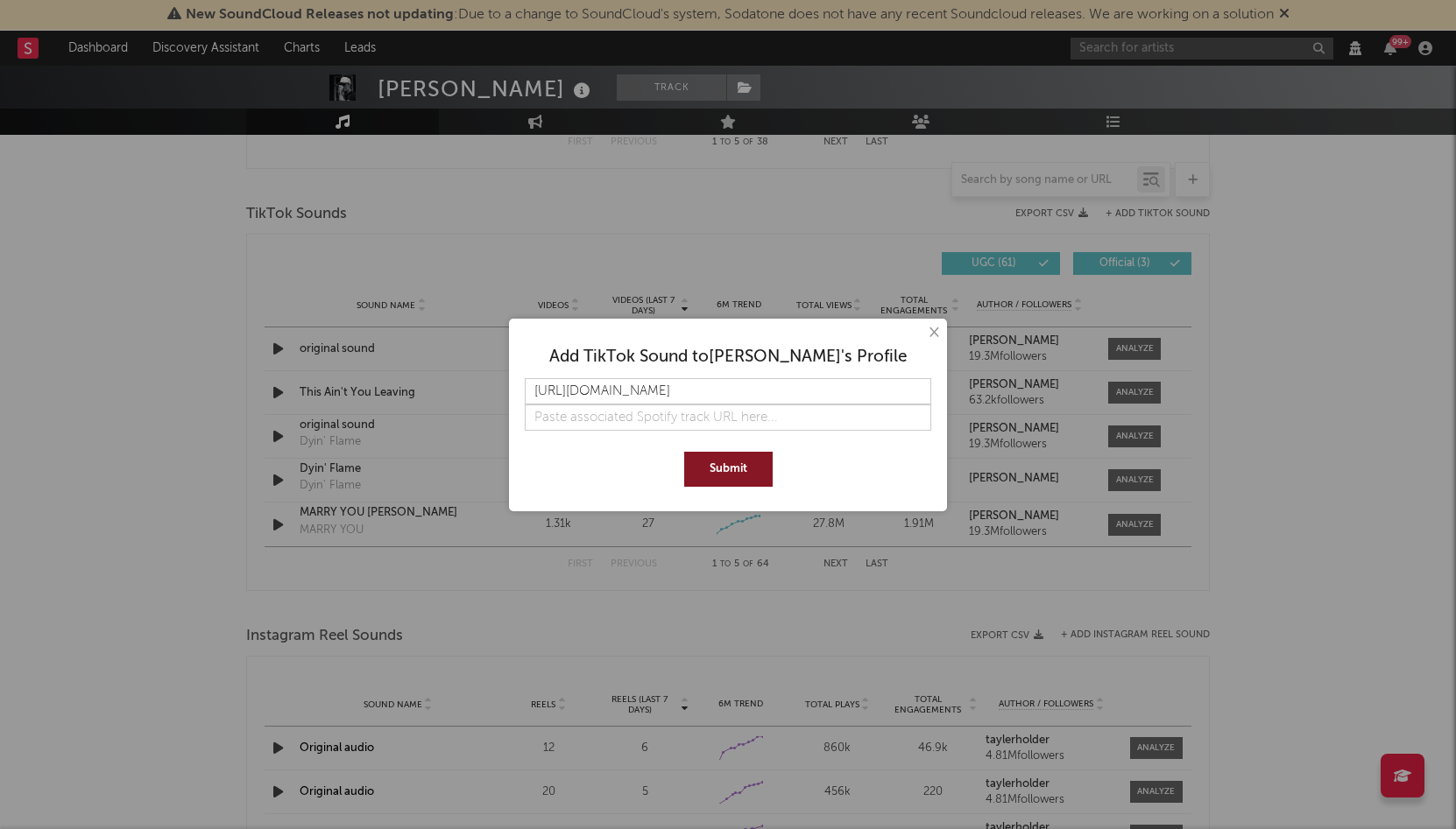
click at [712, 473] on button "Submit" at bounding box center [728, 469] width 89 height 35
select select "6m"
select select "View all"
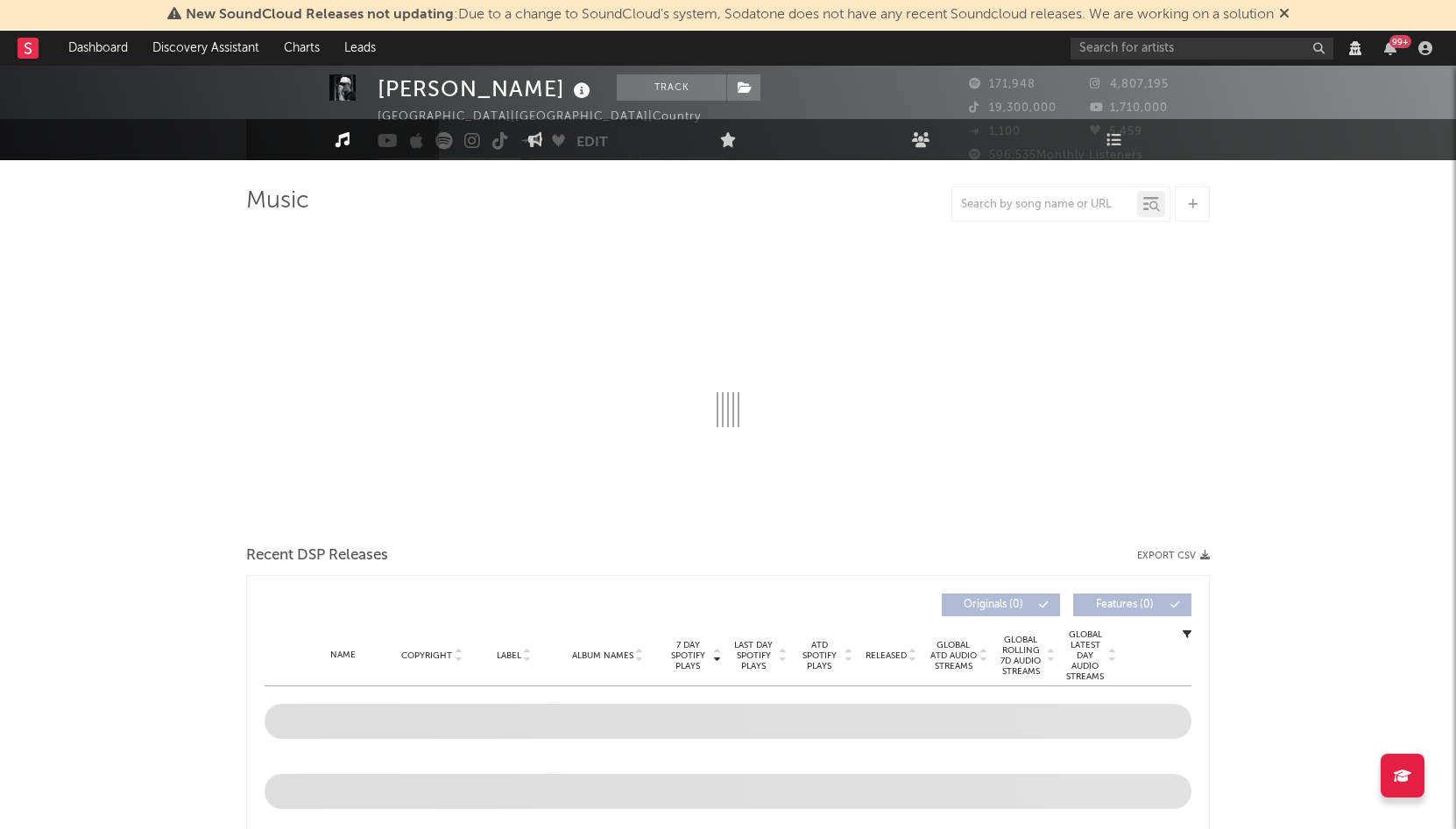
select select "View all"
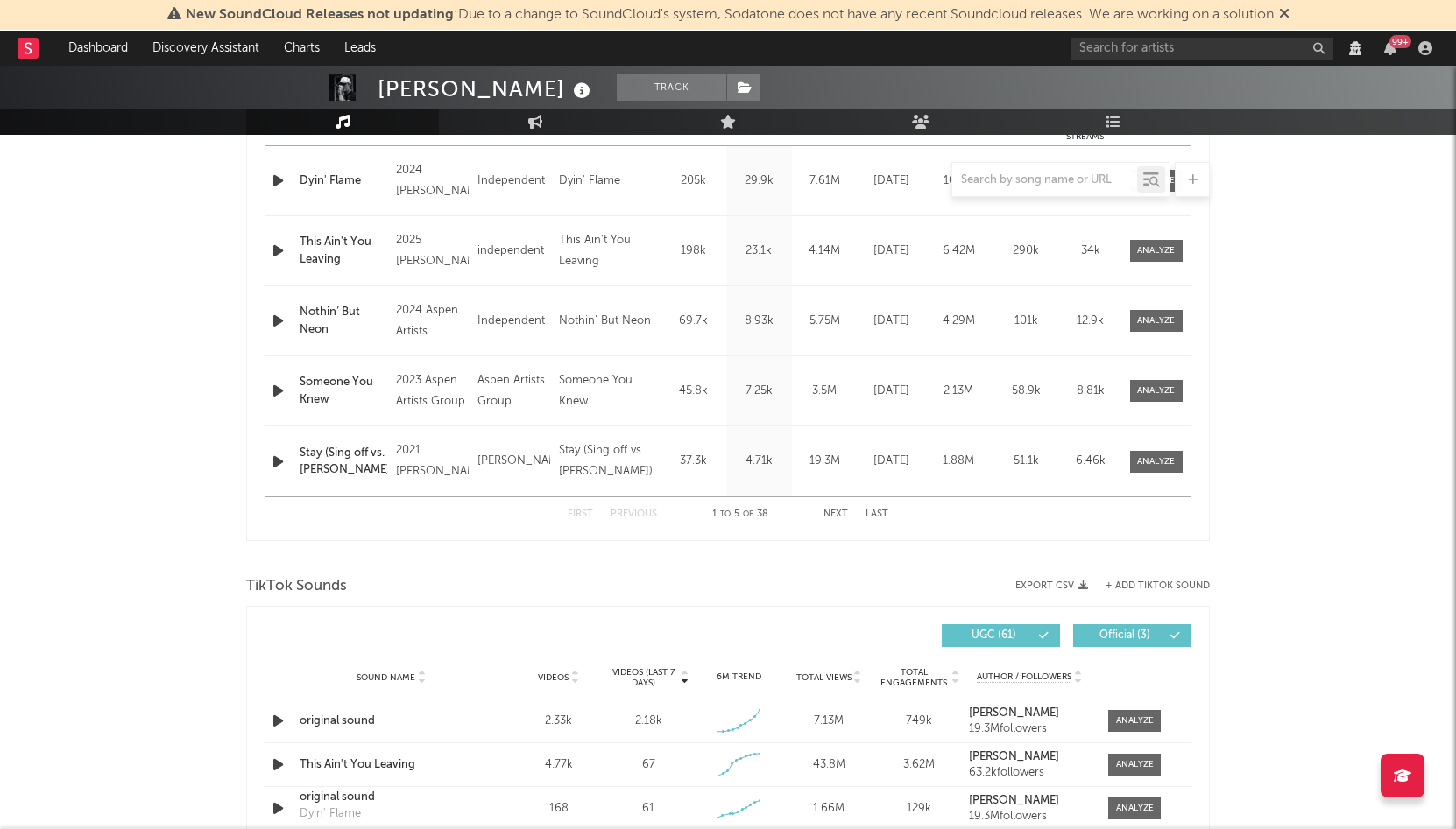
select select "6m"
select select "View all"
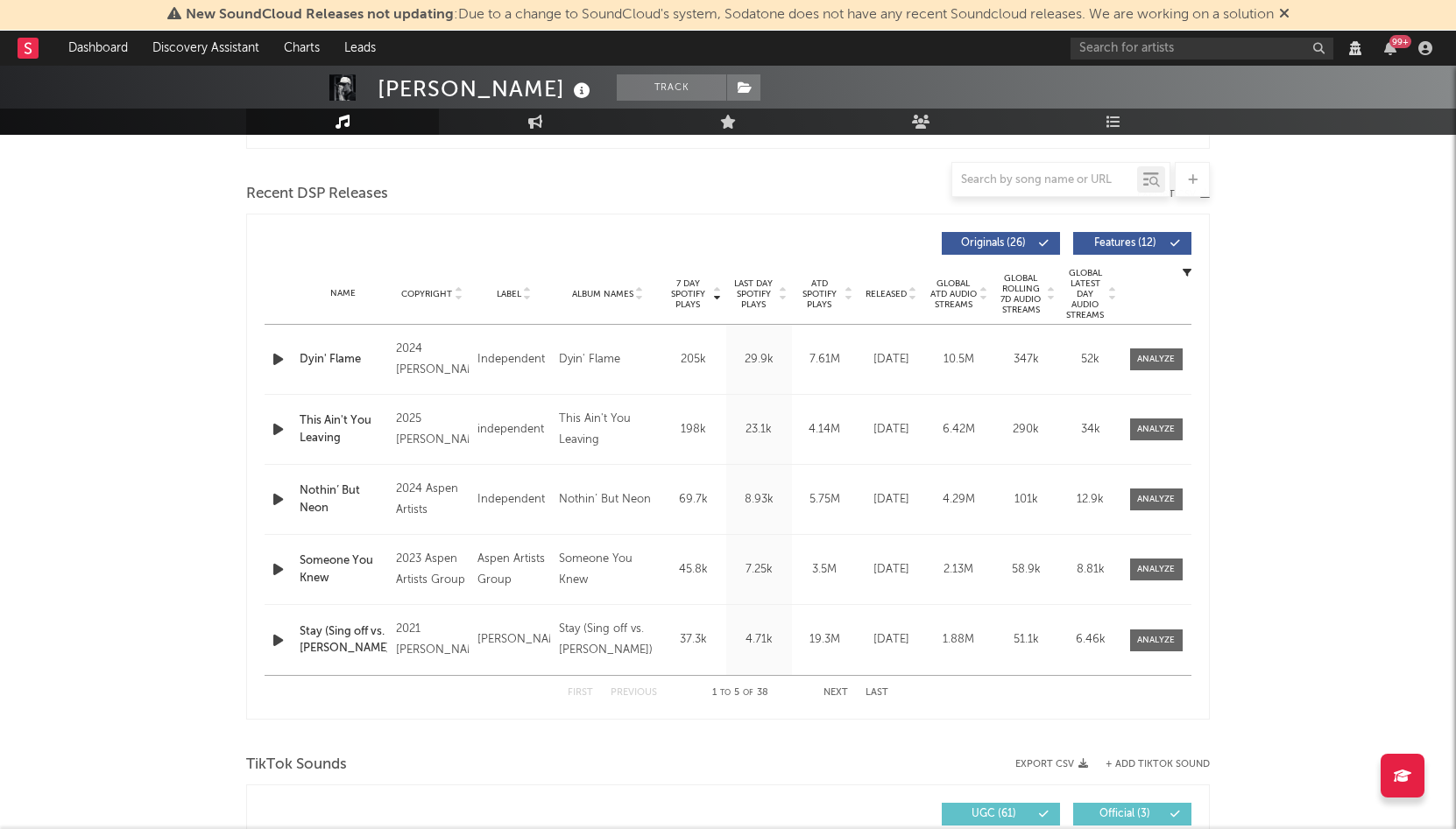
scroll to position [1017, 0]
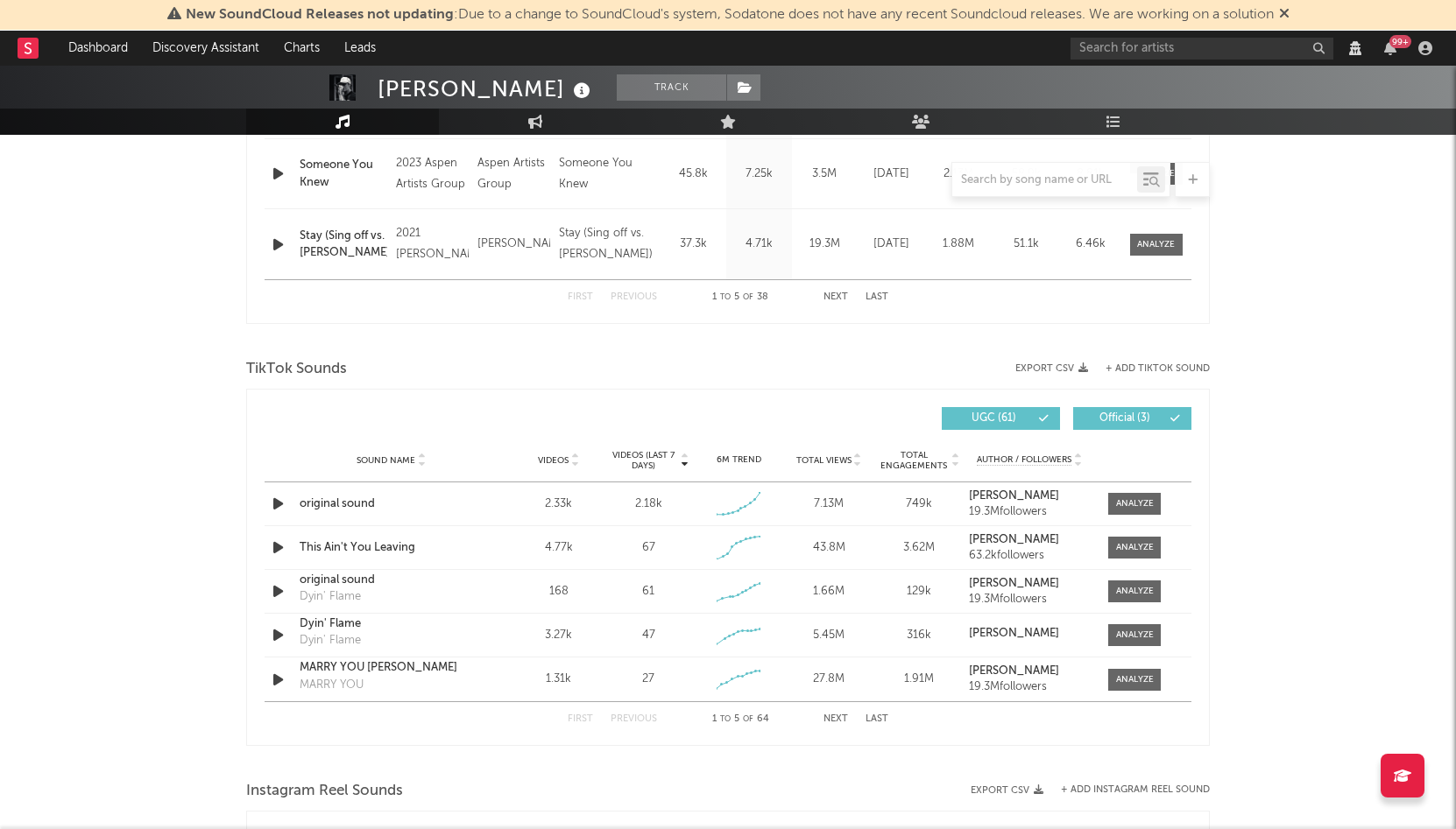
click at [1188, 361] on div "TikTok Sounds" at bounding box center [728, 370] width 963 height 30
click at [1188, 368] on button "+ Add TikTok Sound" at bounding box center [1157, 369] width 104 height 9
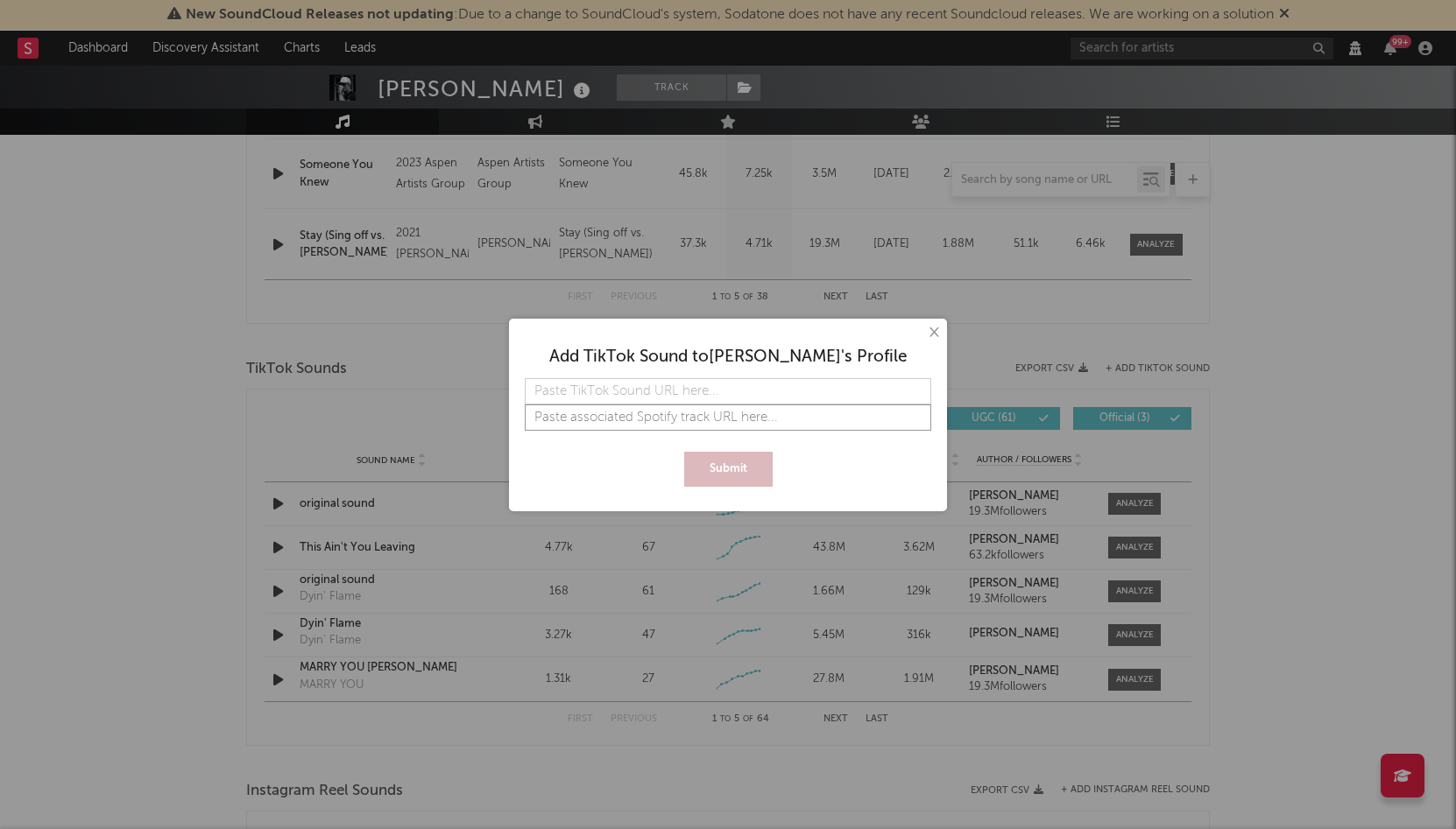
click at [791, 424] on input "text" at bounding box center [728, 418] width 407 height 26
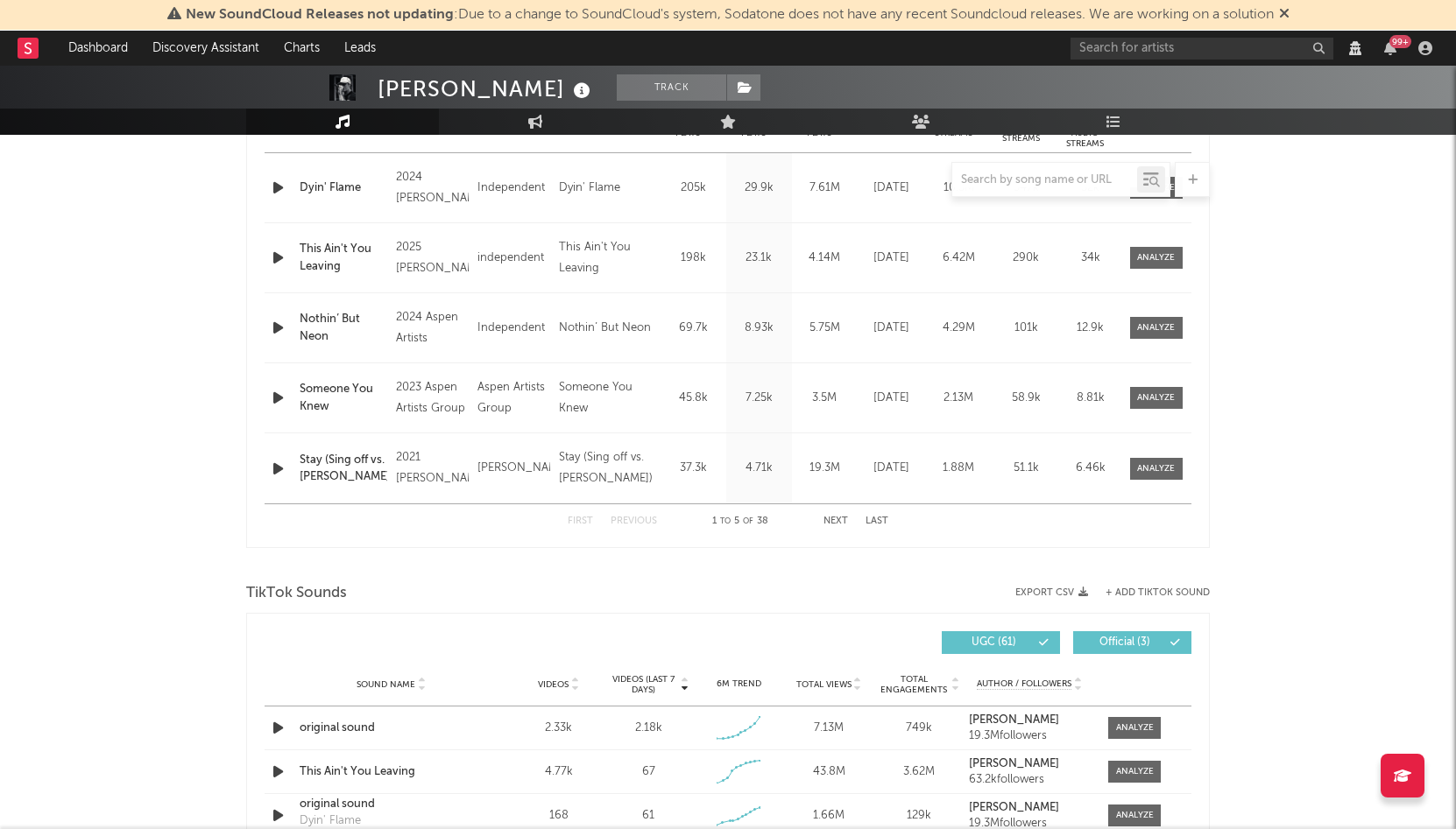
scroll to position [702, 0]
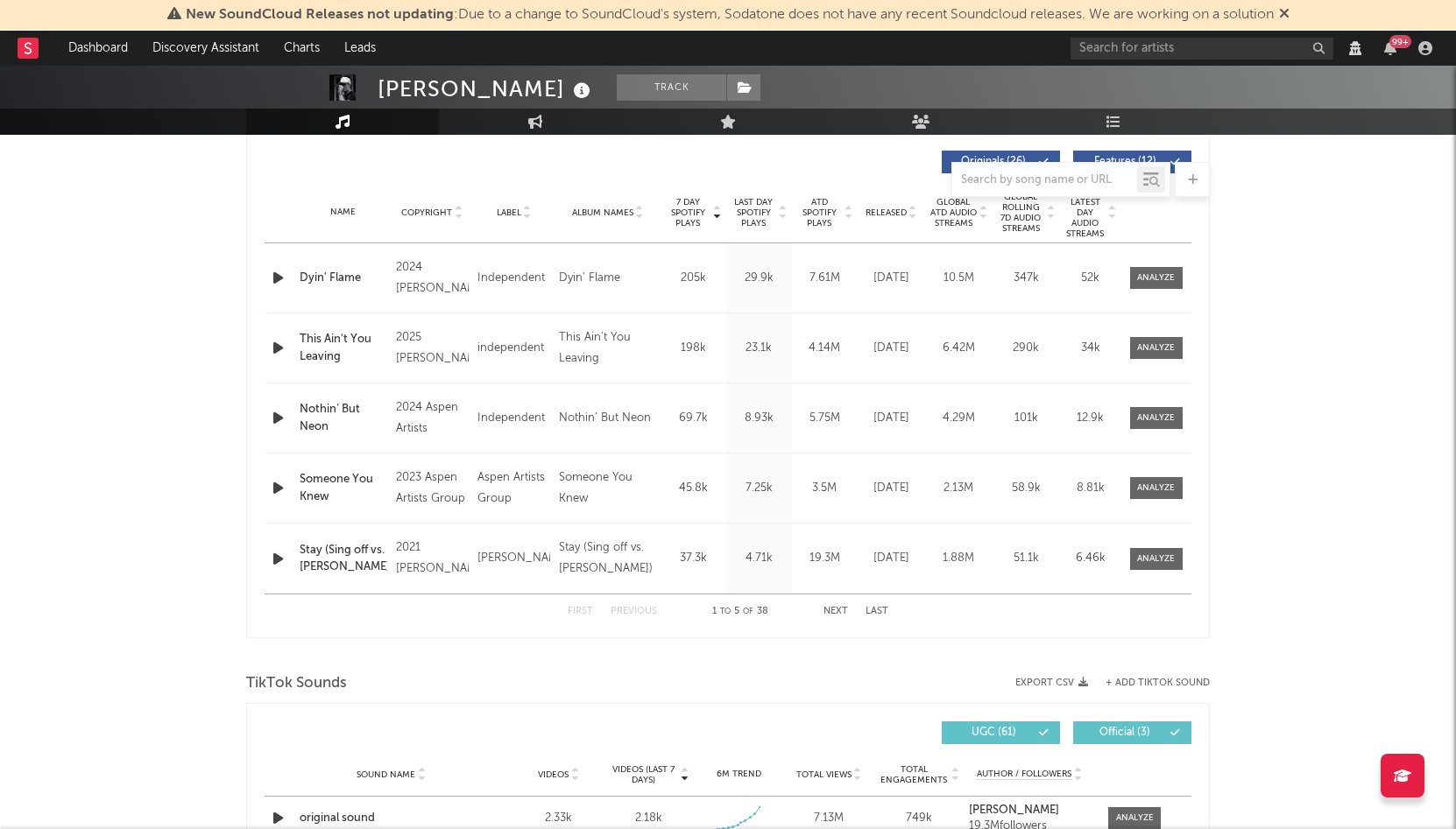
click at [883, 213] on span "Released" at bounding box center [886, 212] width 42 height 10
select select "View all"
select select "6m"
click at [835, 614] on button "Next" at bounding box center [835, 611] width 25 height 9
select select "View all"
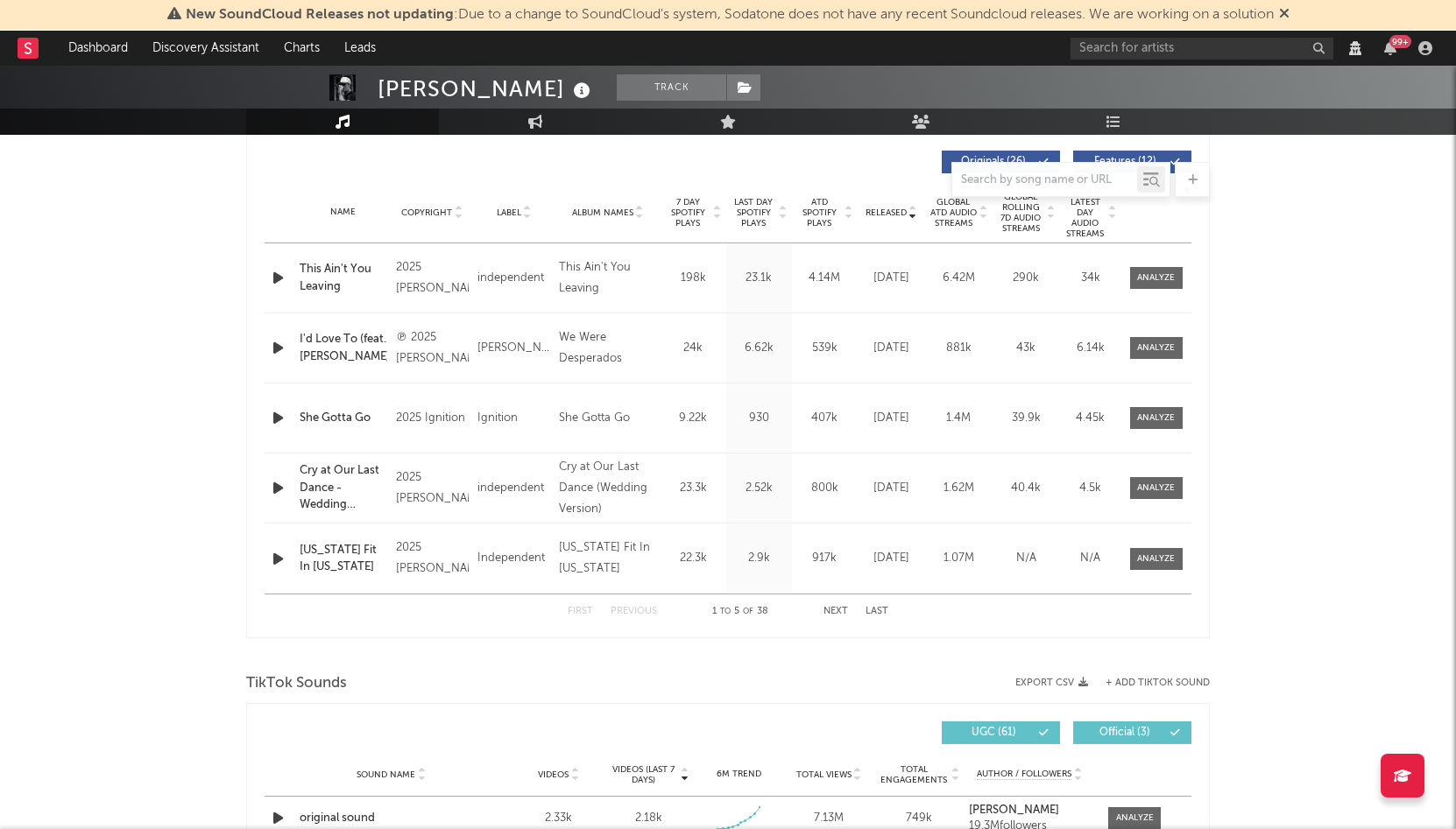
select select "6m"
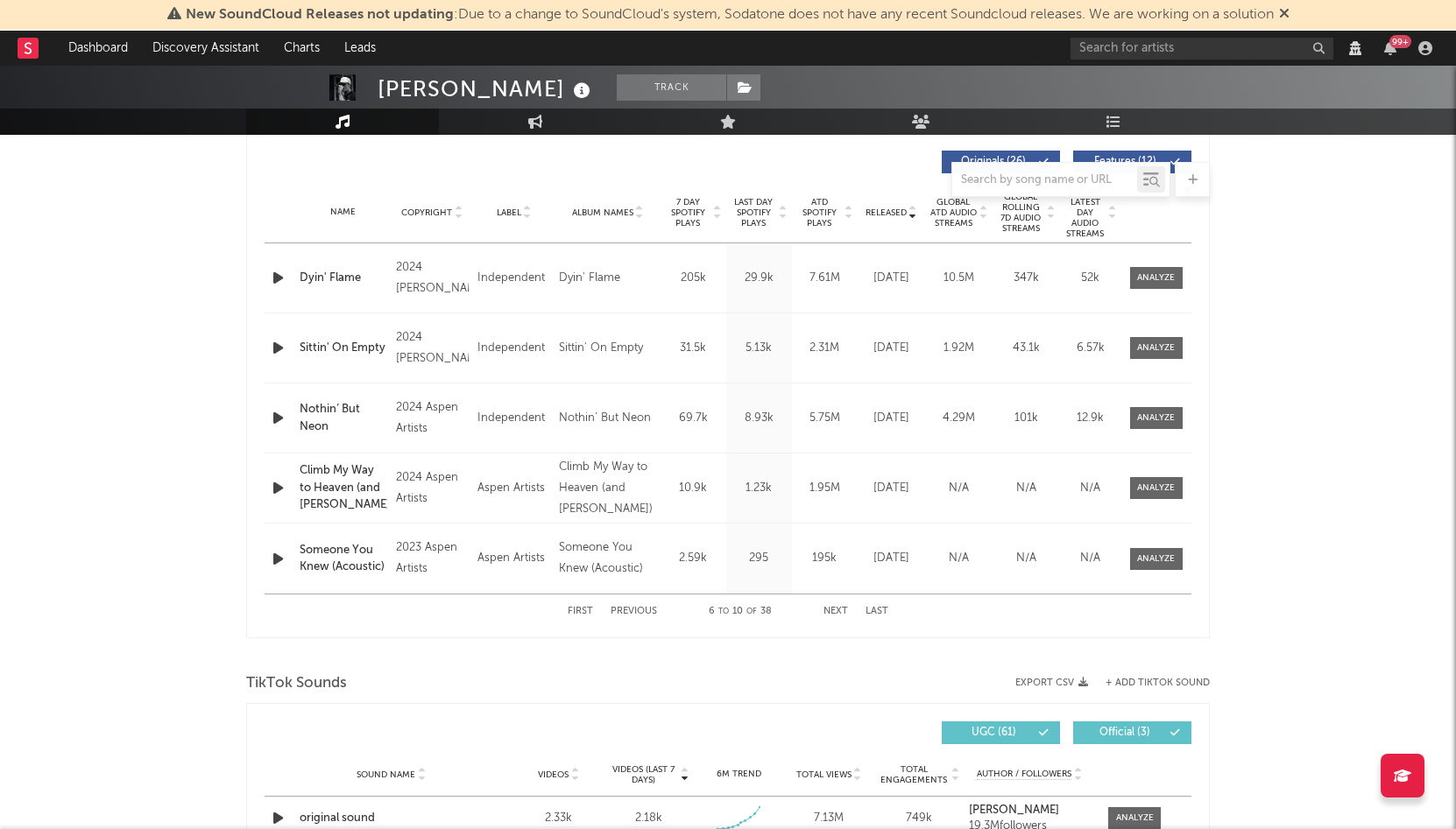
click at [835, 615] on button "Next" at bounding box center [835, 611] width 25 height 9
select select "View all"
select select "6m"
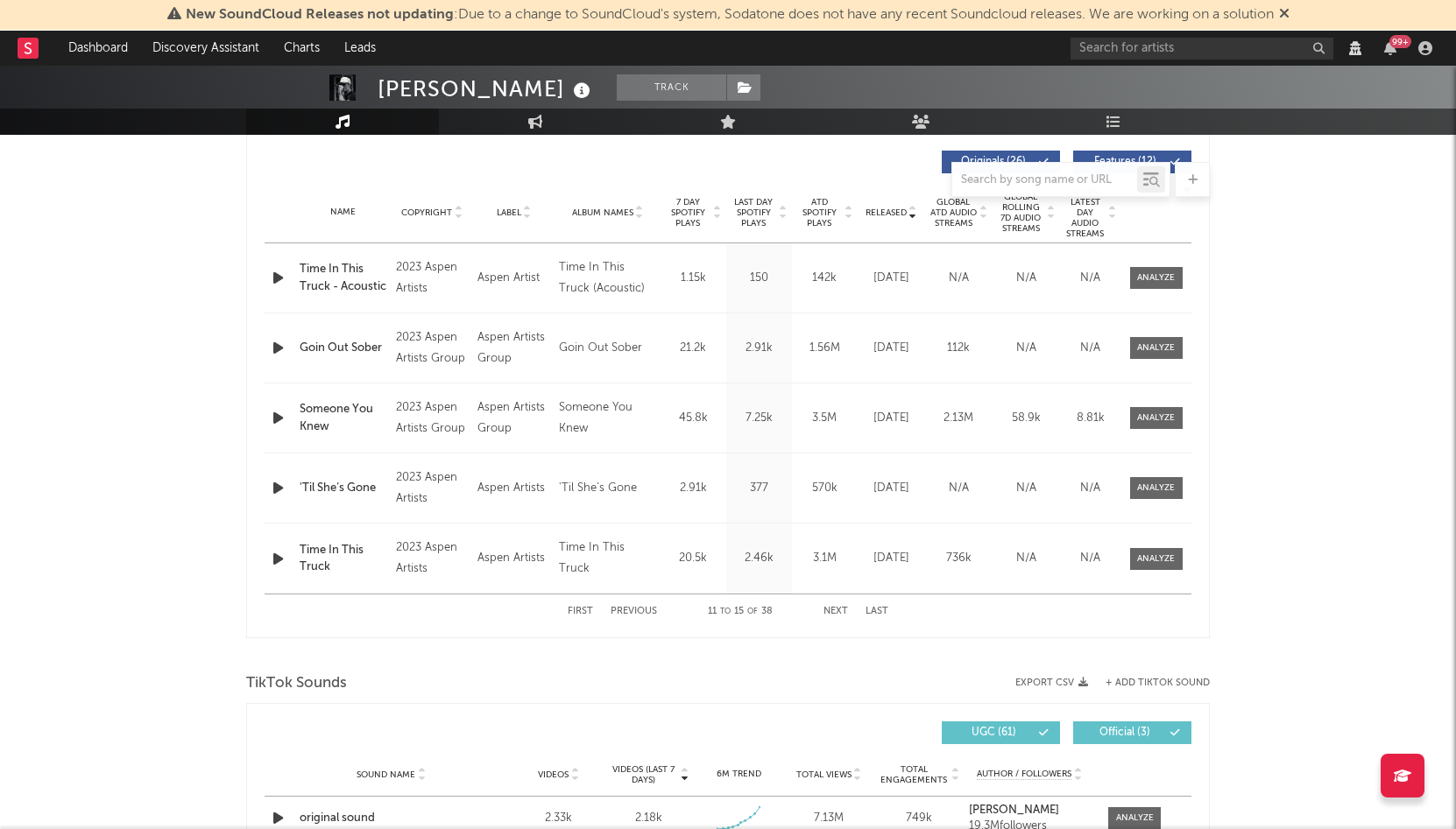
click at [834, 613] on button "Next" at bounding box center [835, 611] width 25 height 9
select select "View all"
select select "6m"
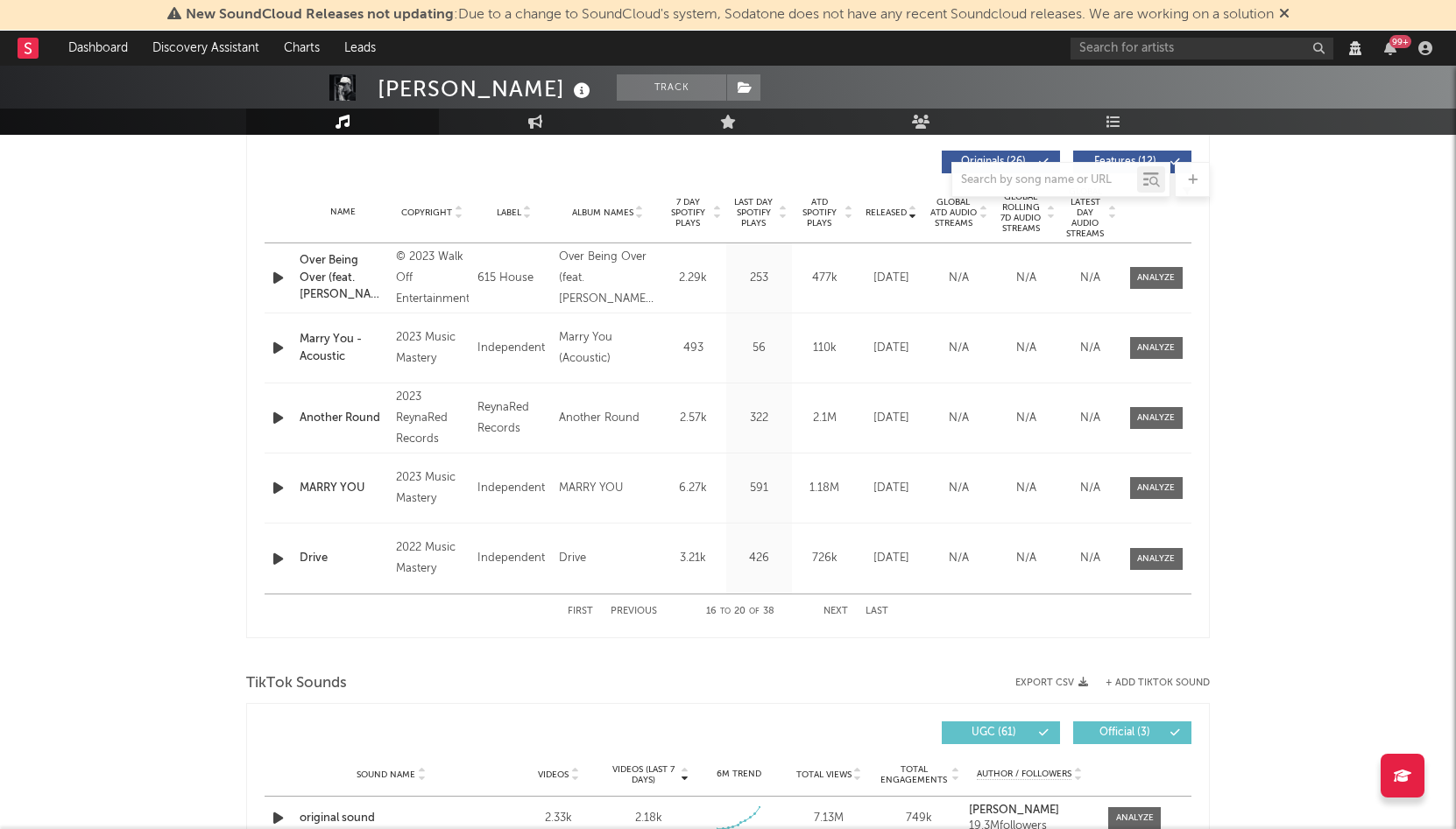
click at [643, 611] on button "Previous" at bounding box center [633, 611] width 46 height 9
select select "View all"
select select "6m"
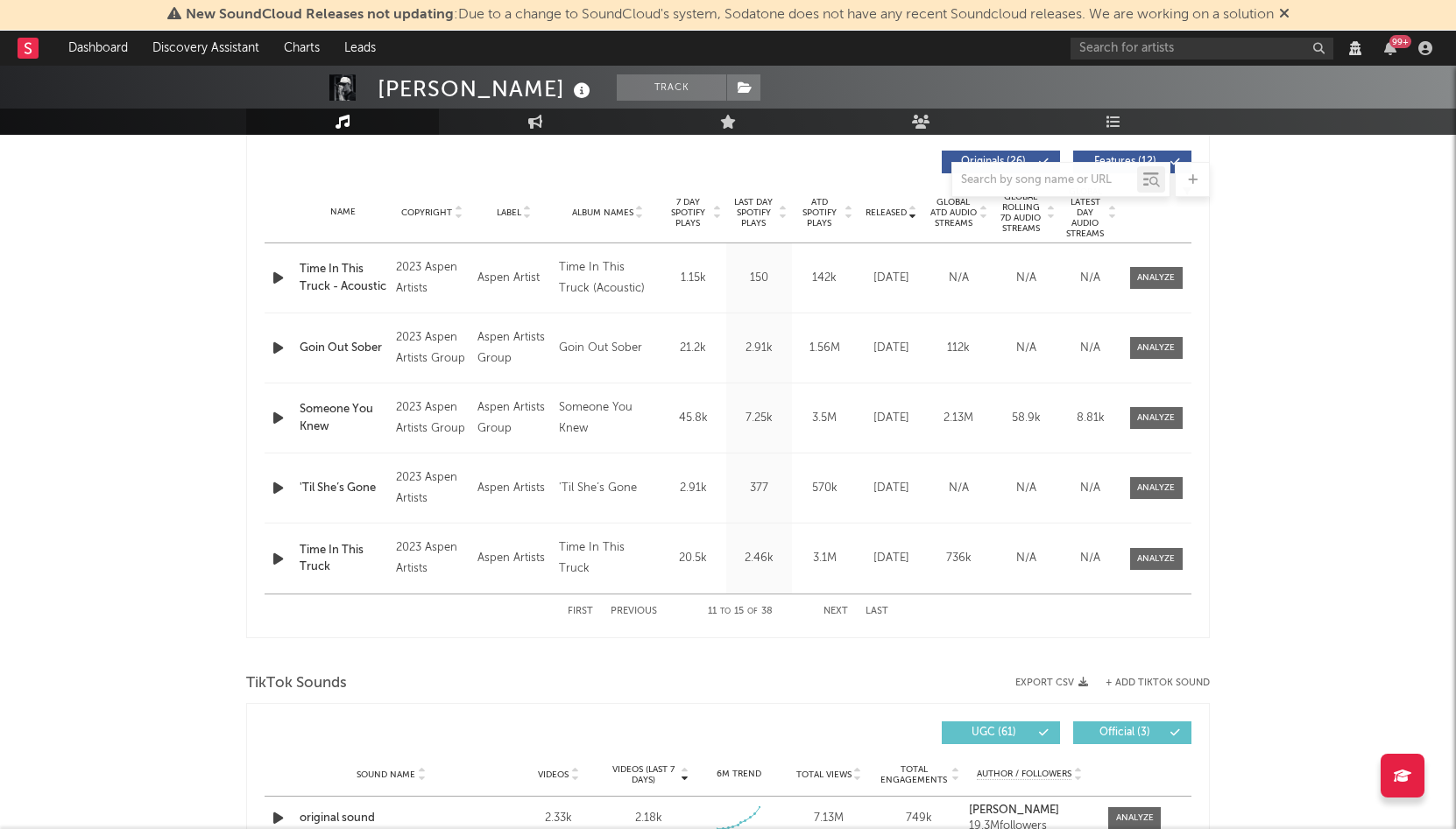
click at [643, 611] on button "Previous" at bounding box center [633, 611] width 46 height 9
select select "View all"
select select "6m"
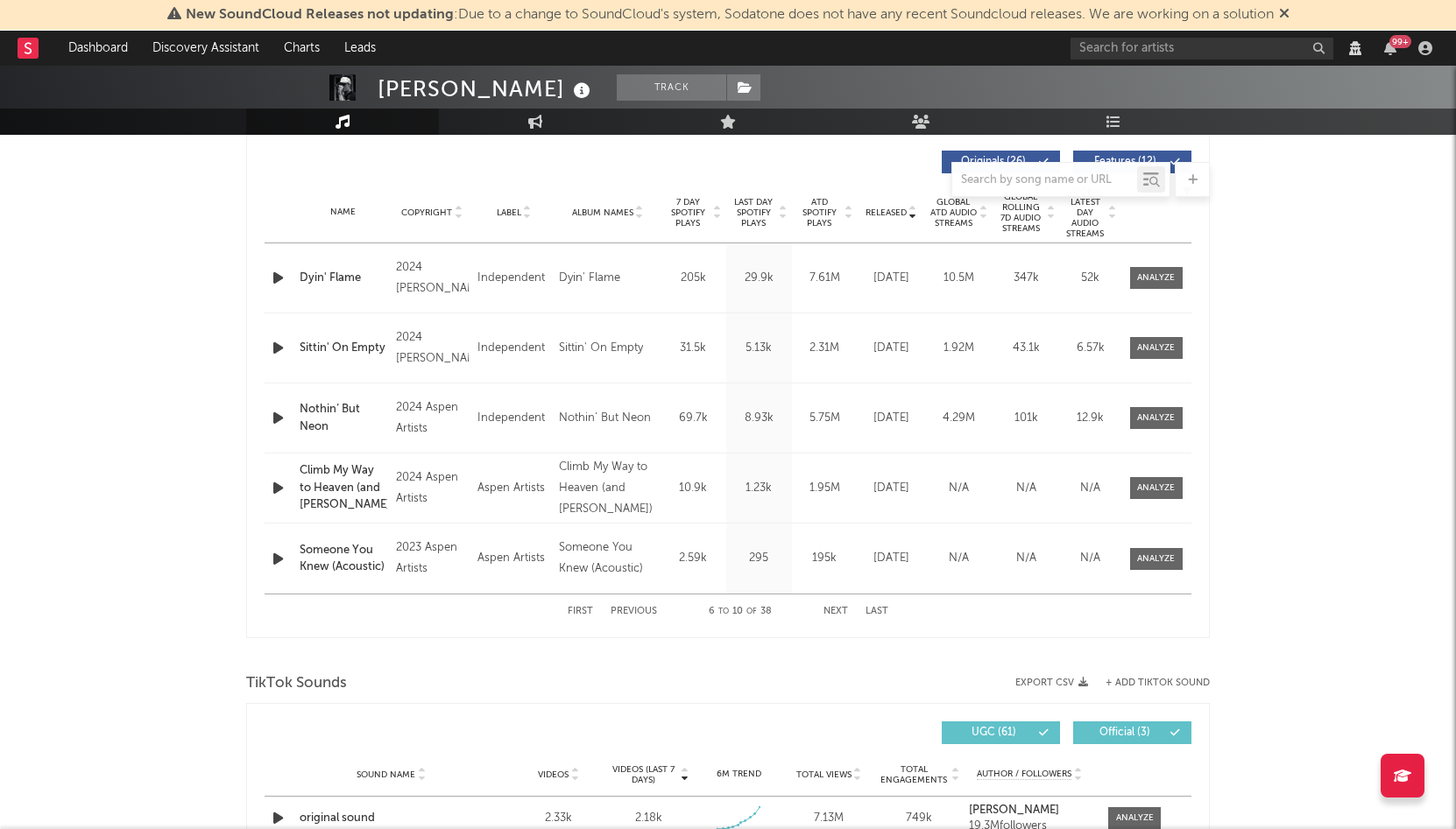
click at [628, 610] on button "Previous" at bounding box center [633, 611] width 46 height 9
select select "View all"
select select "6m"
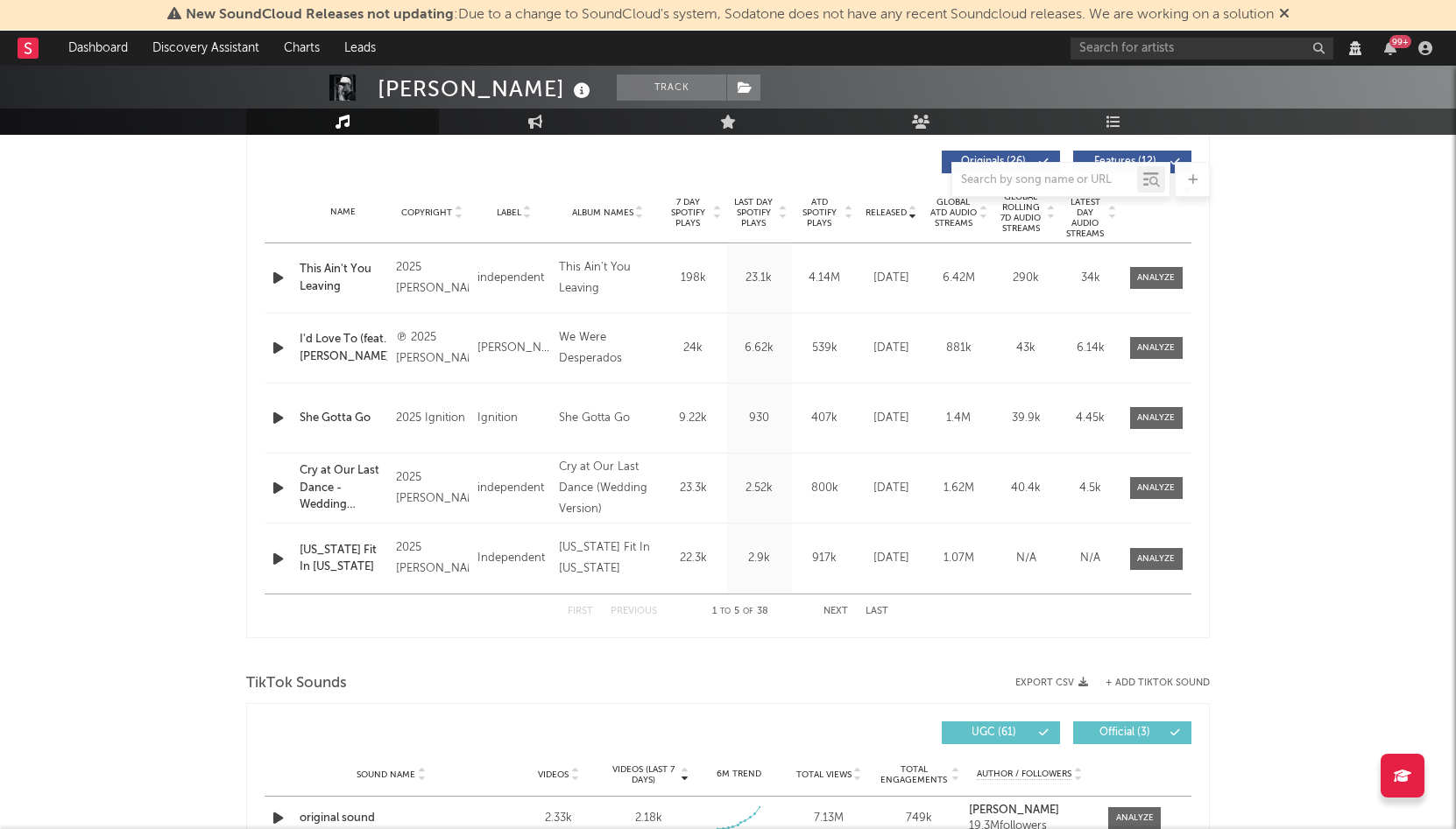
click at [628, 610] on button "Previous" at bounding box center [633, 611] width 46 height 9
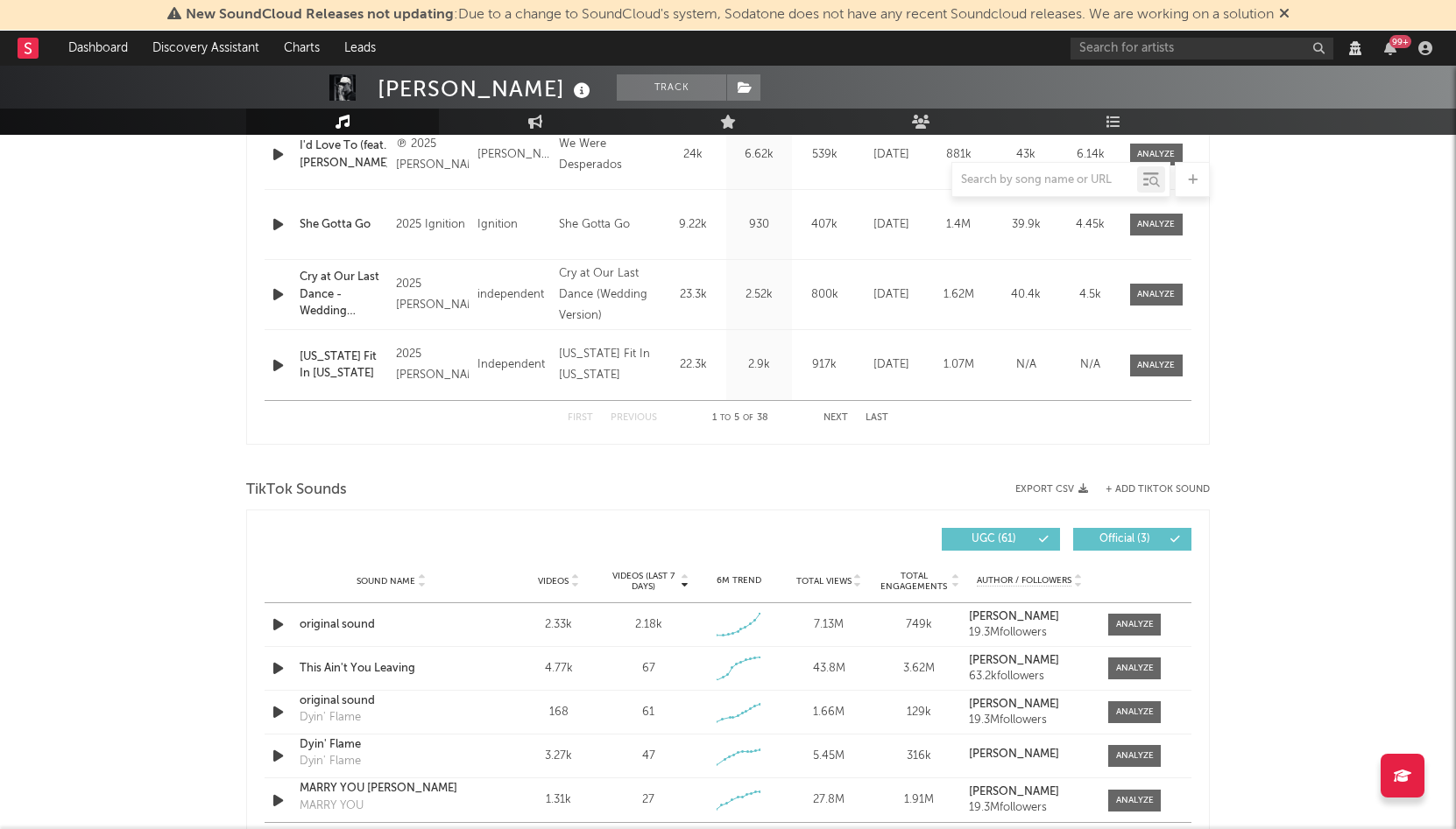
scroll to position [900, 0]
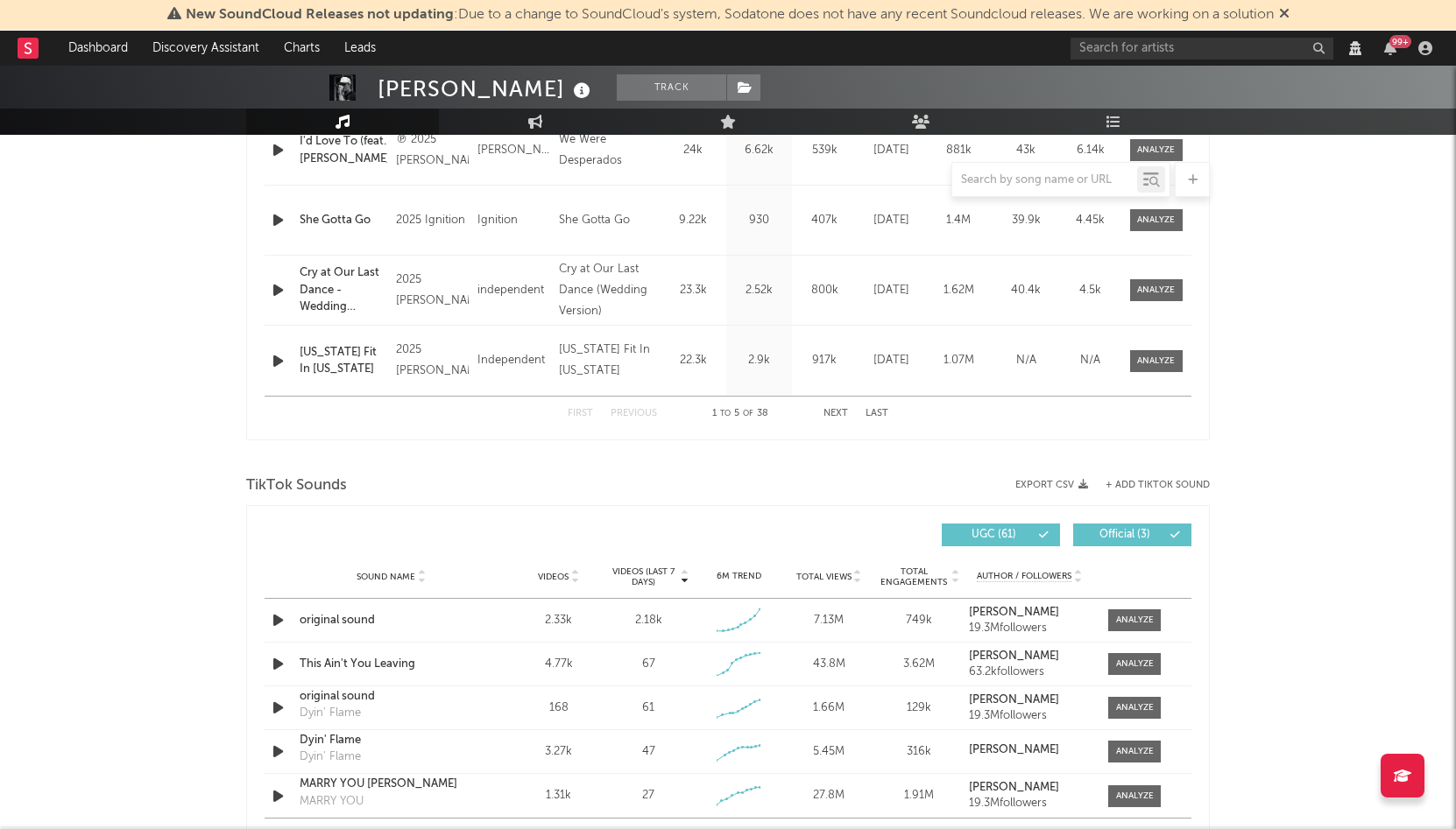
click at [1144, 492] on div "TikTok Sounds" at bounding box center [728, 486] width 963 height 30
click at [1150, 489] on button "+ Add TikTok Sound" at bounding box center [1157, 486] width 104 height 9
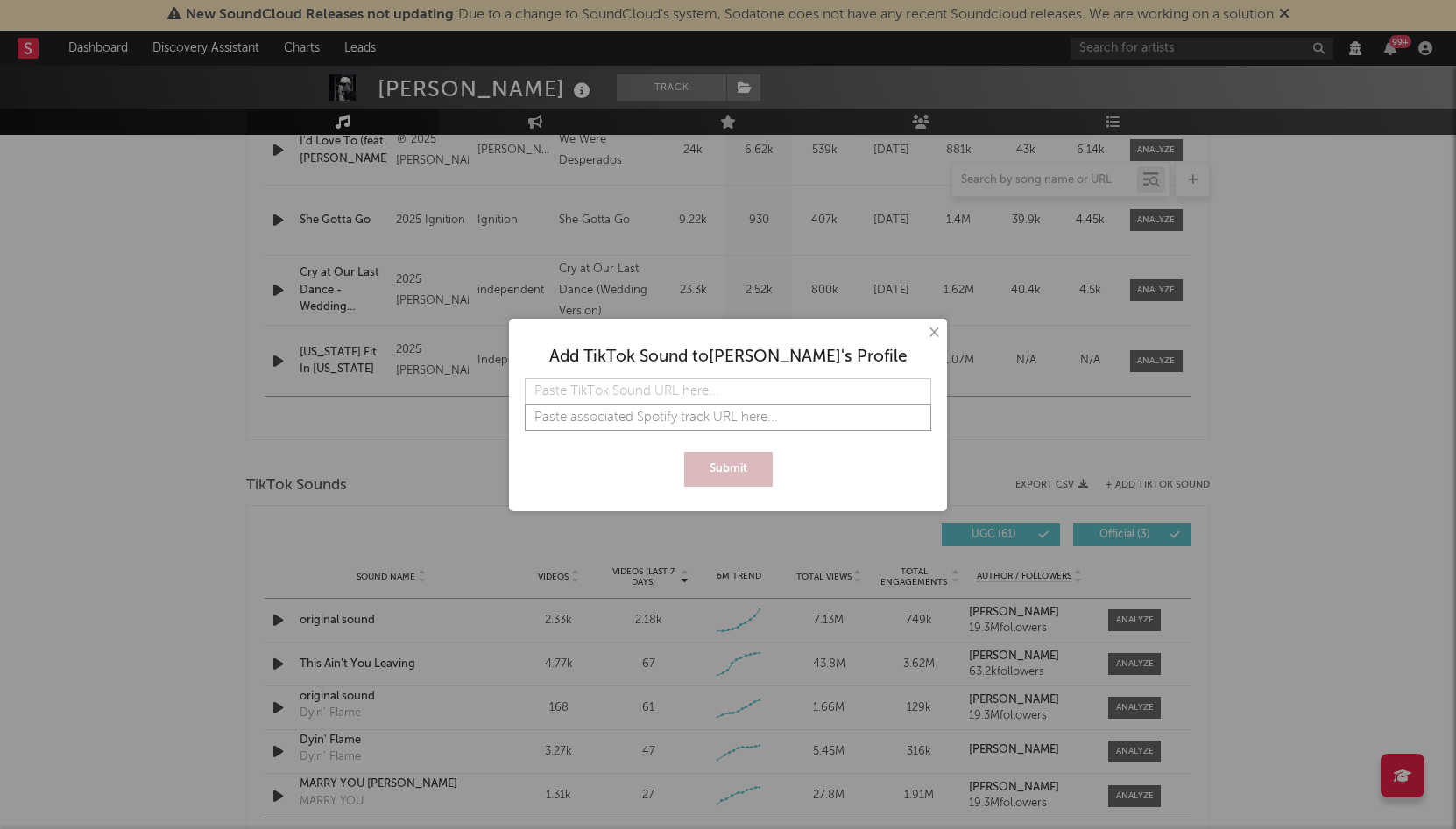
click at [762, 418] on input "text" at bounding box center [728, 418] width 407 height 26
paste input "https://open.spotify.com/track/1DNG22ZpedEFqCkJoj4Ibs?si=d059851662ea45f1"
type input "https://open.spotify.com/track/1DNG22ZpedEFqCkJoj4Ibs?si=d059851662ea45f1"
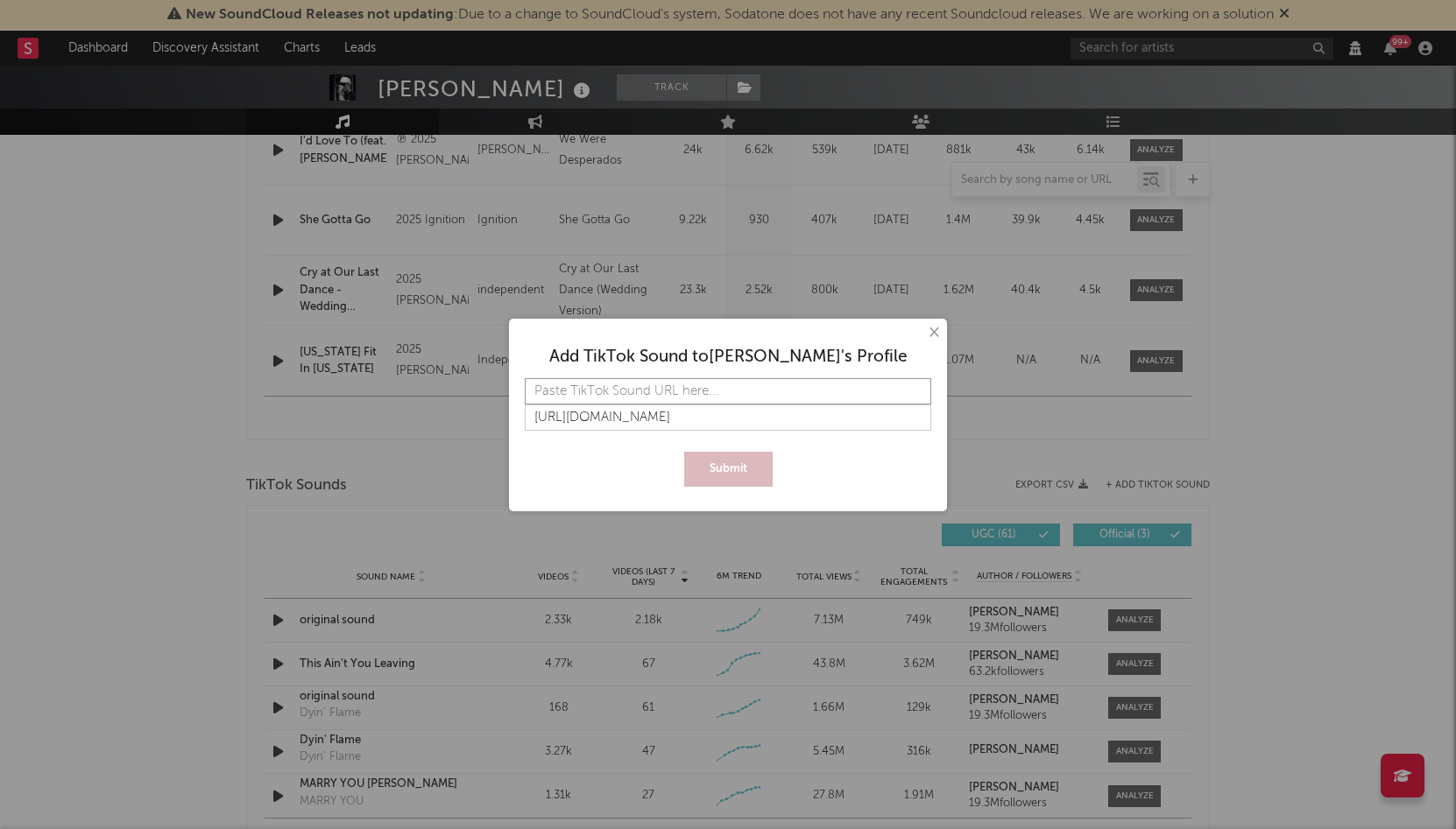
click at [774, 388] on input "text" at bounding box center [728, 391] width 407 height 26
click at [703, 393] on input "text" at bounding box center [728, 391] width 407 height 26
paste input "https://www.tiktok.com/music/original-sound-7541850013291367181"
type input "https://www.tiktok.com/music/original-sound-7541850013291367181"
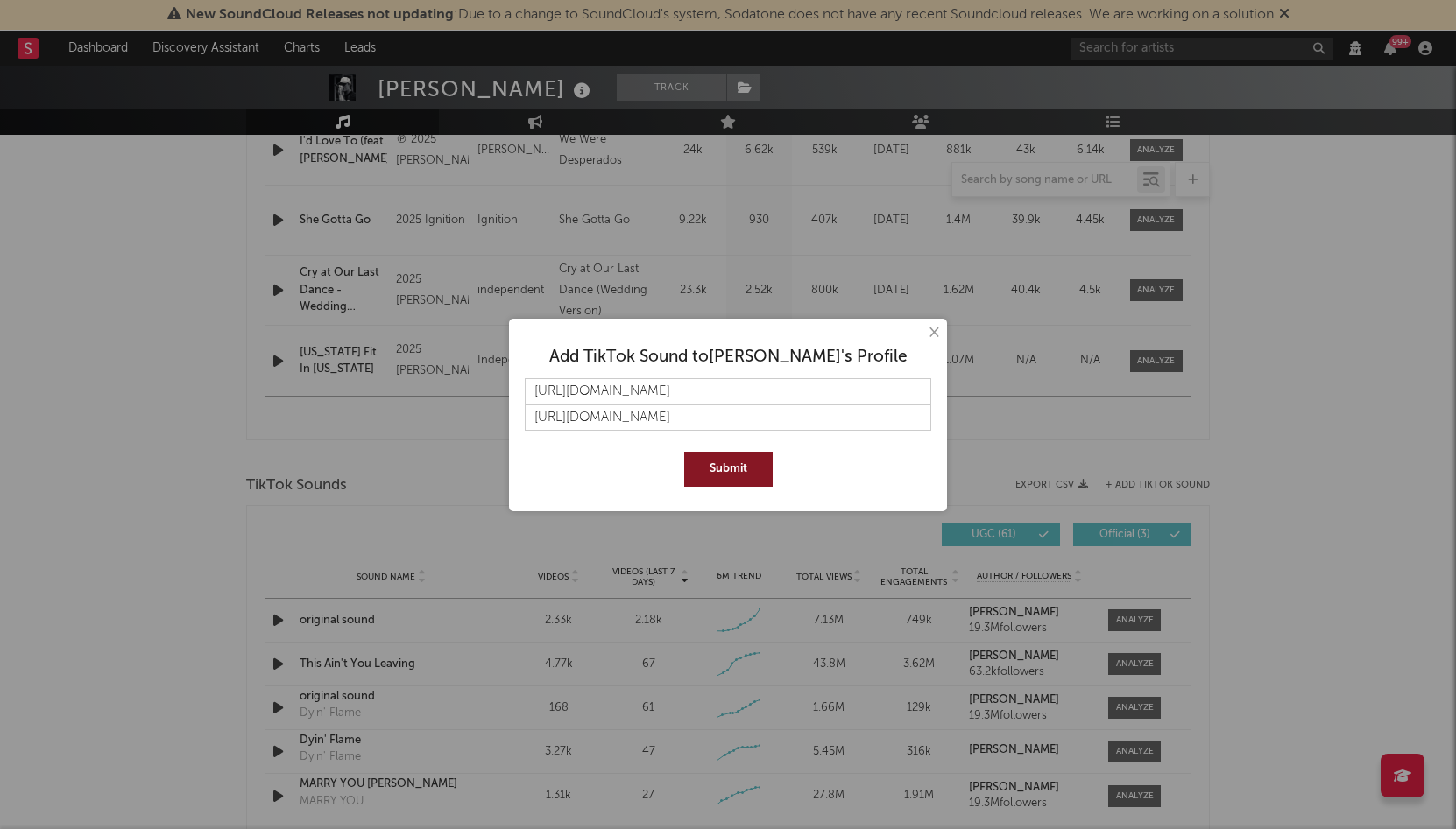
scroll to position [0, 0]
click at [714, 470] on button "Submit" at bounding box center [728, 469] width 89 height 35
select select "View all"
select select "6m"
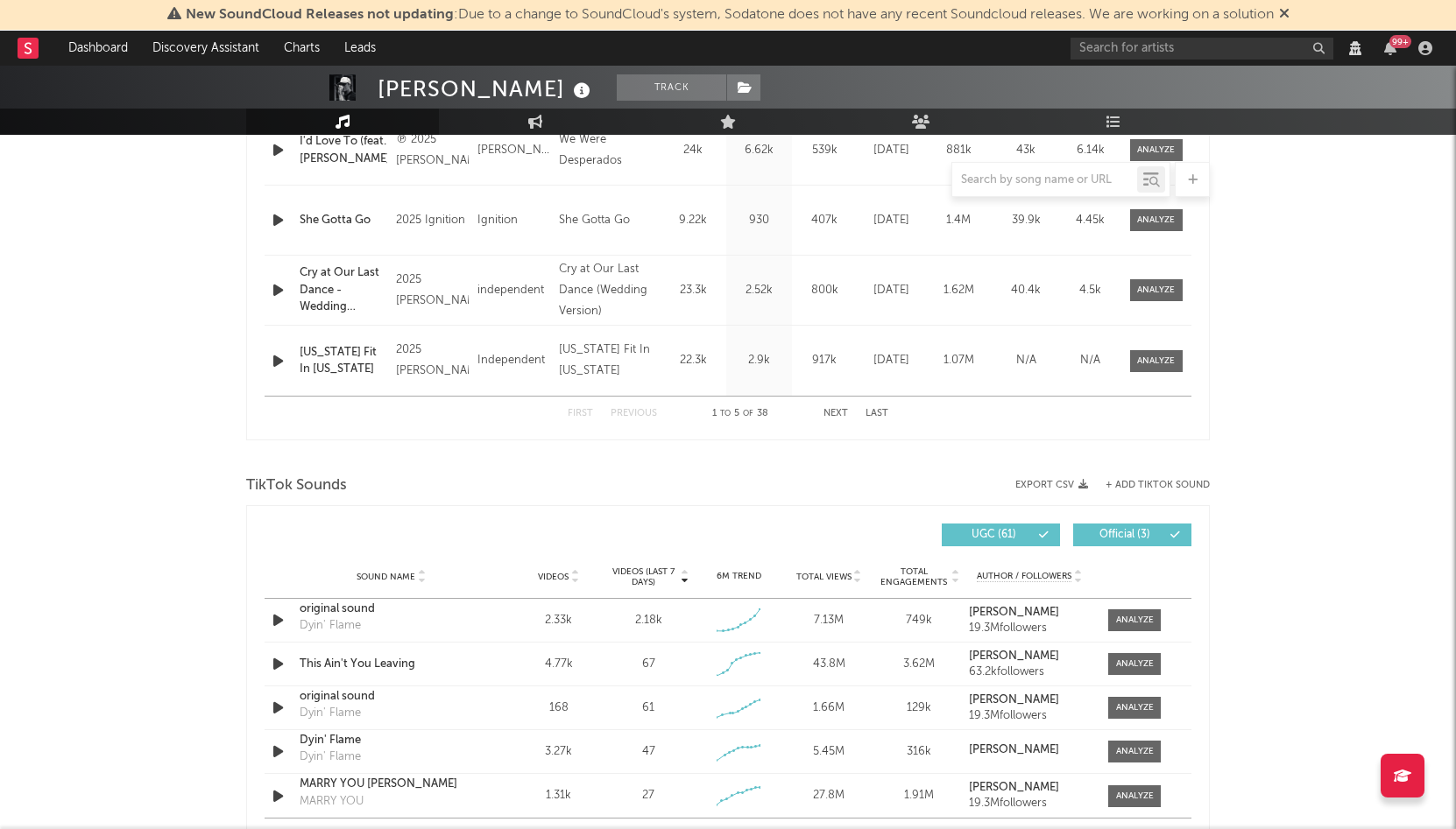
click at [1163, 490] on div "TikTok Sounds" at bounding box center [728, 486] width 963 height 30
click at [1163, 486] on button "+ Add TikTok Sound" at bounding box center [1157, 486] width 104 height 9
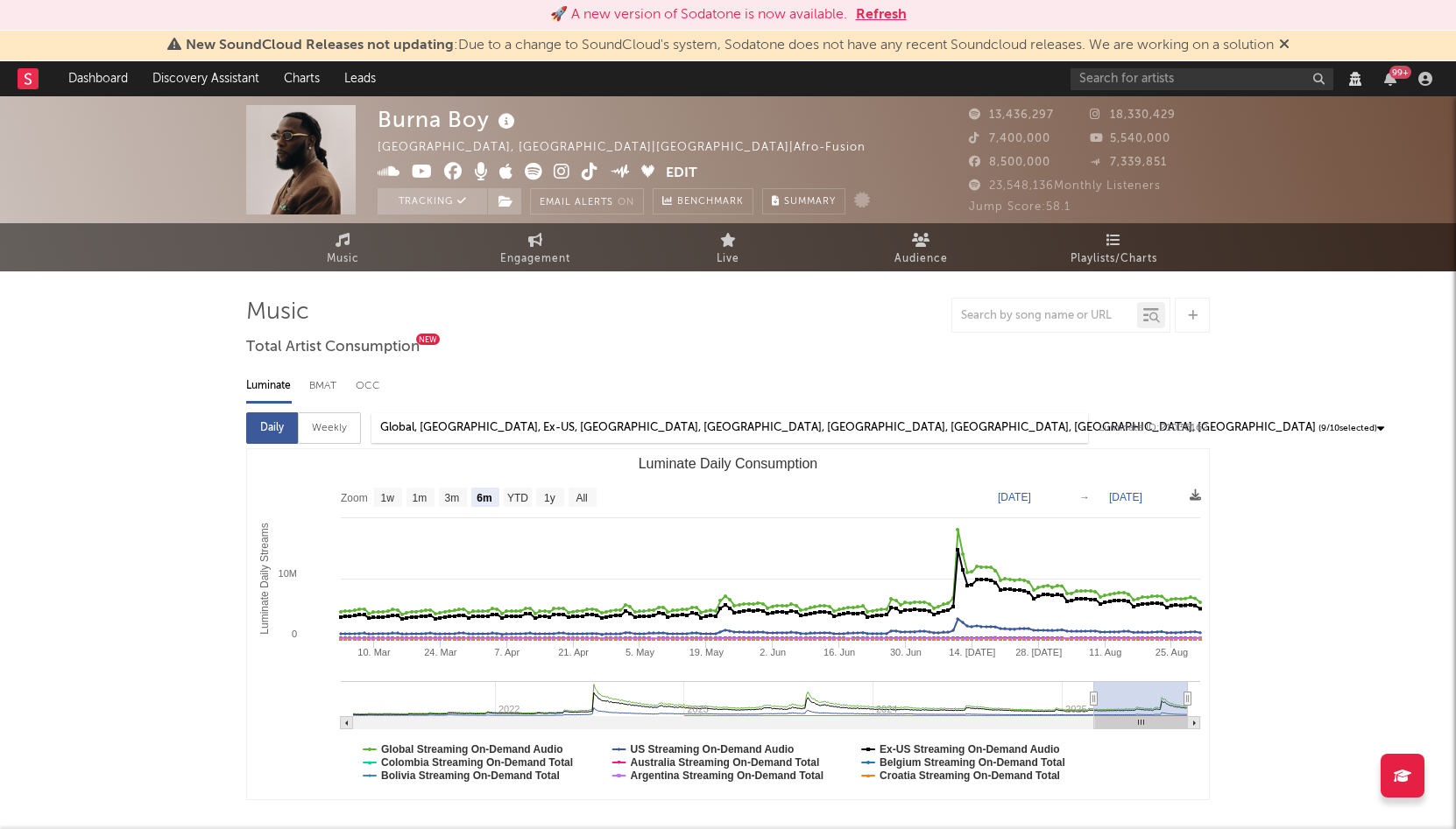
select select "6m"
select select "View all"
